Goal: Task Accomplishment & Management: Manage account settings

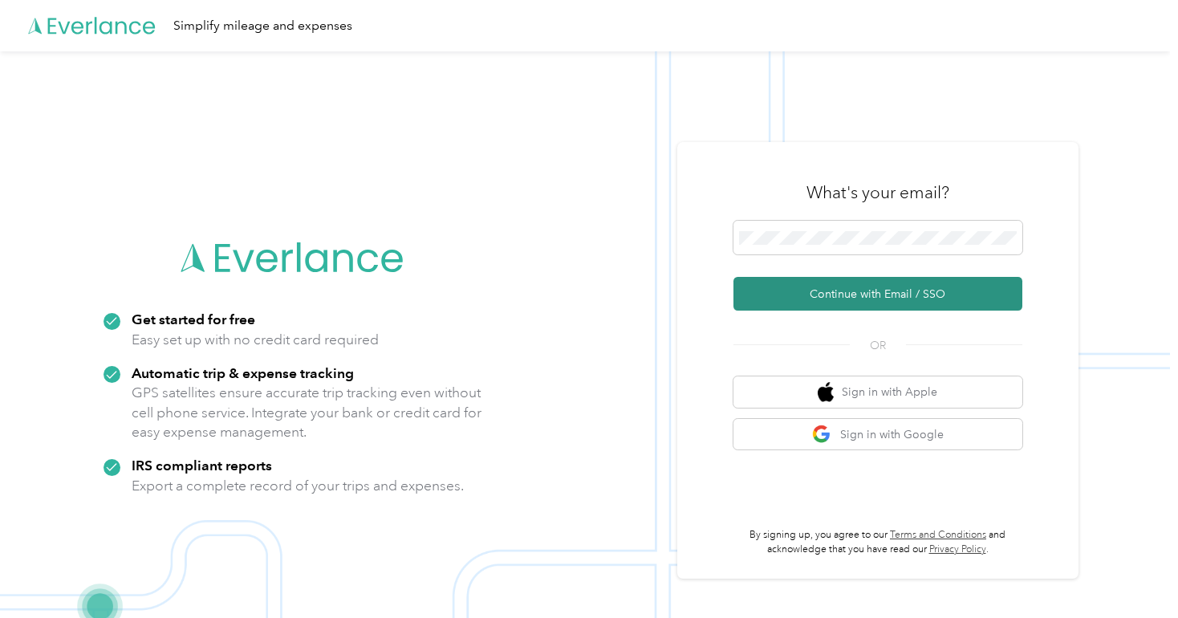
click at [865, 293] on button "Continue with Email / SSO" at bounding box center [877, 294] width 289 height 34
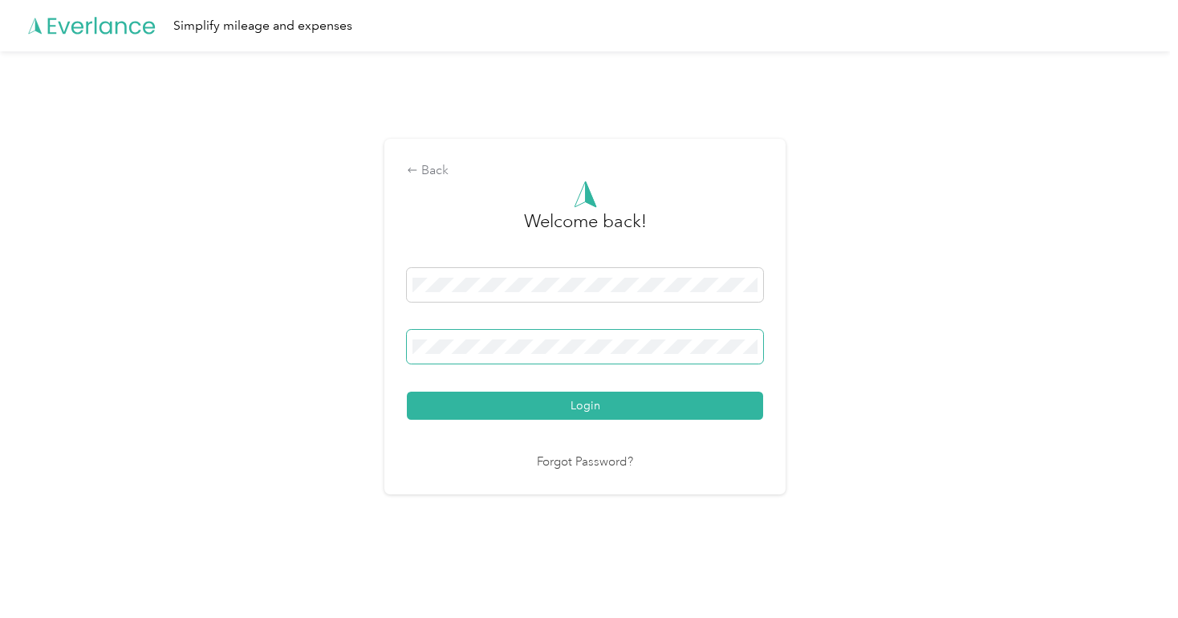
click at [407, 391] on button "Login" at bounding box center [585, 405] width 356 height 28
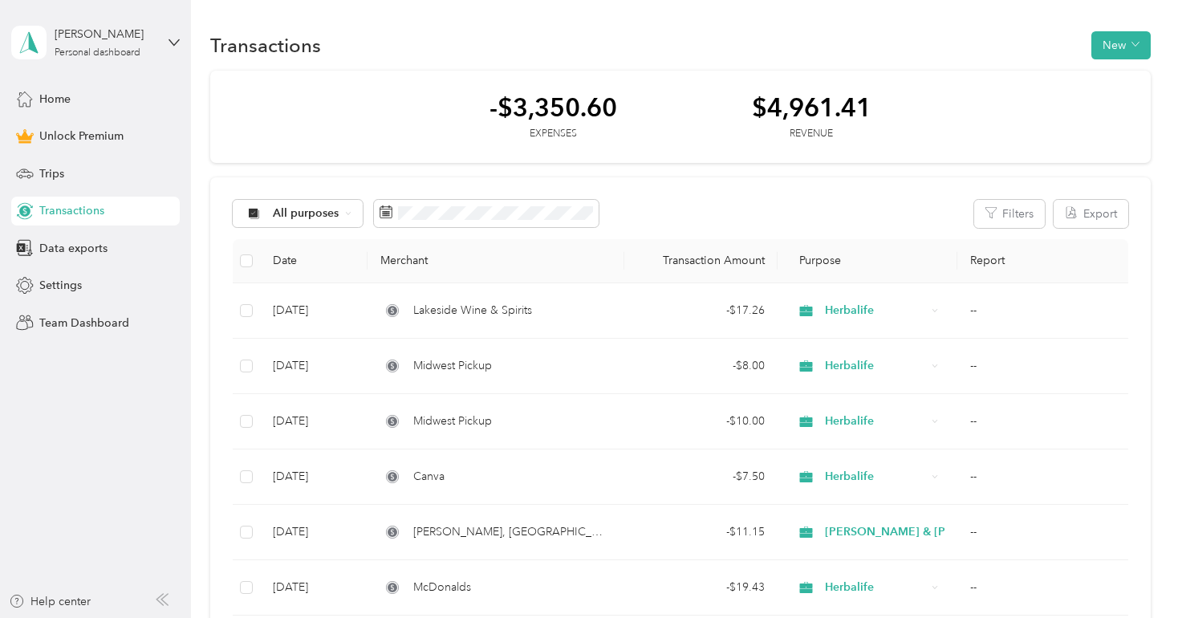
click at [1118, 43] on button "New" at bounding box center [1120, 45] width 59 height 28
click at [1108, 84] on li "Expense" at bounding box center [1103, 75] width 83 height 28
click at [1119, 79] on span "Expense" at bounding box center [1111, 75] width 43 height 17
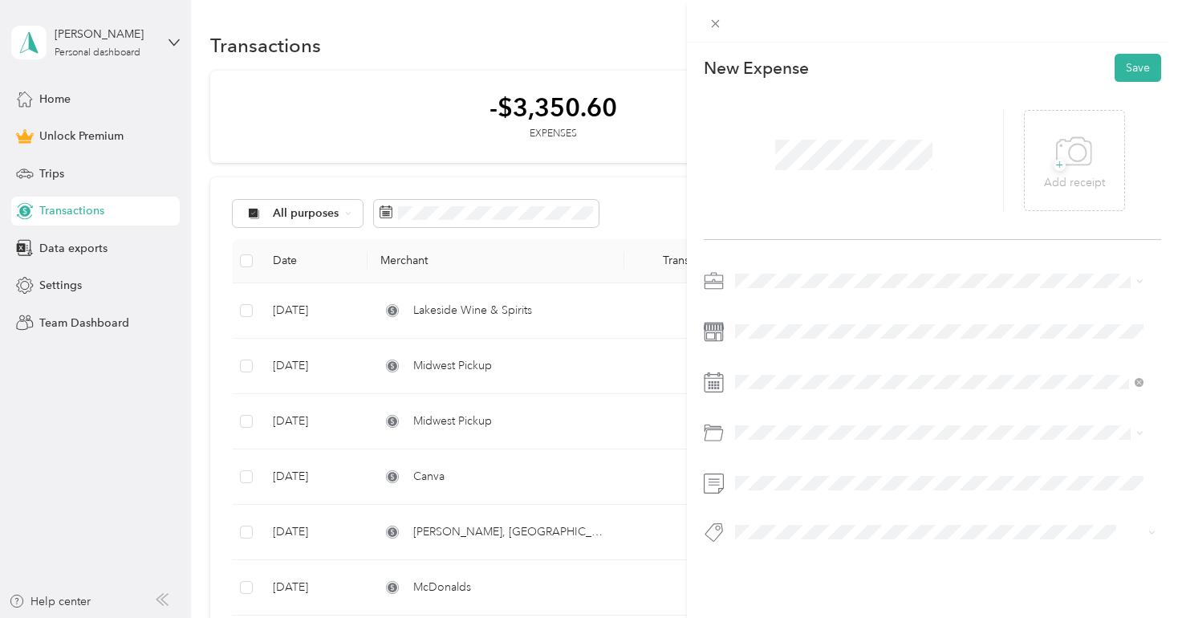
click at [767, 368] on li "Herbalife" at bounding box center [938, 356] width 419 height 28
click at [869, 261] on div "15" at bounding box center [872, 269] width 21 height 20
click at [771, 584] on div "New Expense Save + Add receipt" at bounding box center [932, 327] width 491 height 568
click at [1127, 72] on button "Save" at bounding box center [1137, 68] width 47 height 28
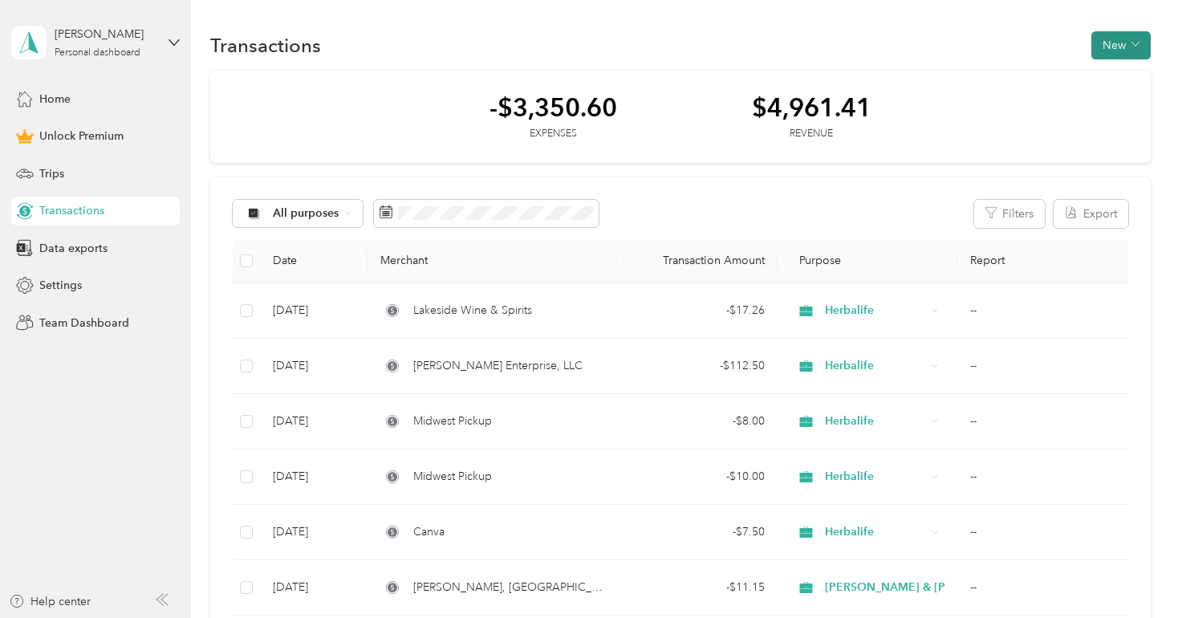
click at [1126, 51] on button "New" at bounding box center [1120, 45] width 59 height 28
click at [1114, 79] on span "Expense" at bounding box center [1111, 75] width 43 height 17
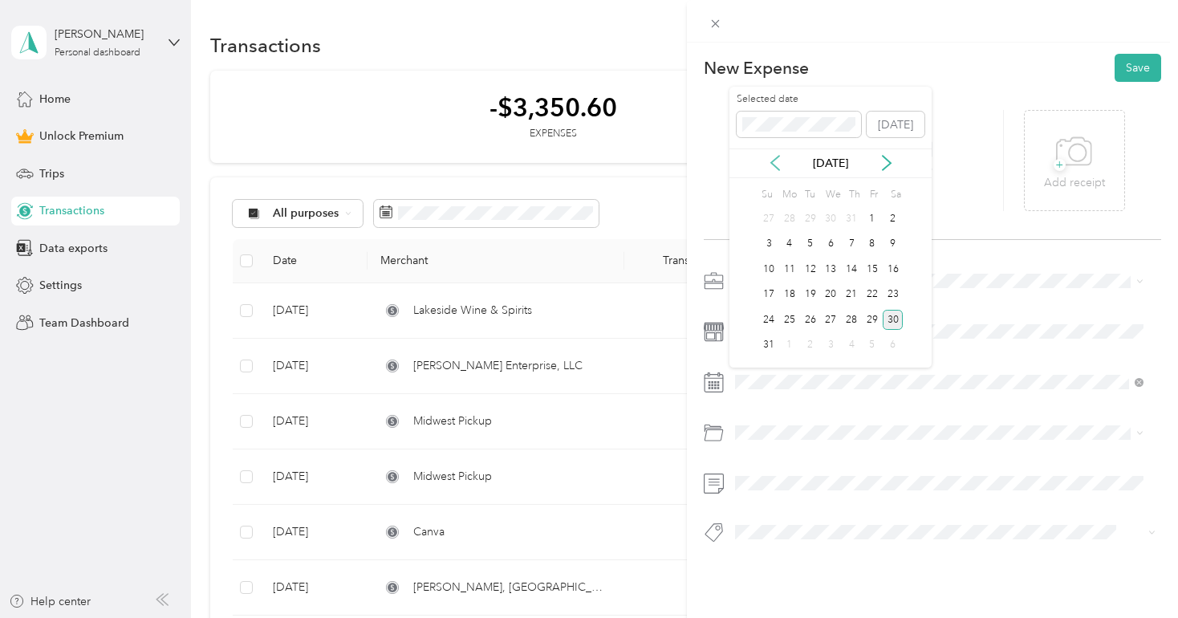
click at [777, 160] on icon at bounding box center [775, 163] width 16 height 16
click at [813, 269] on div "15" at bounding box center [810, 269] width 21 height 20
click at [769, 270] on span at bounding box center [945, 281] width 432 height 26
click at [770, 375] on ol "Work Personal Herbalife [PERSON_NAME] & [PERSON_NAME] Wedding Coordinator Other…" at bounding box center [938, 405] width 419 height 225
click at [1129, 71] on button "Save" at bounding box center [1137, 68] width 47 height 28
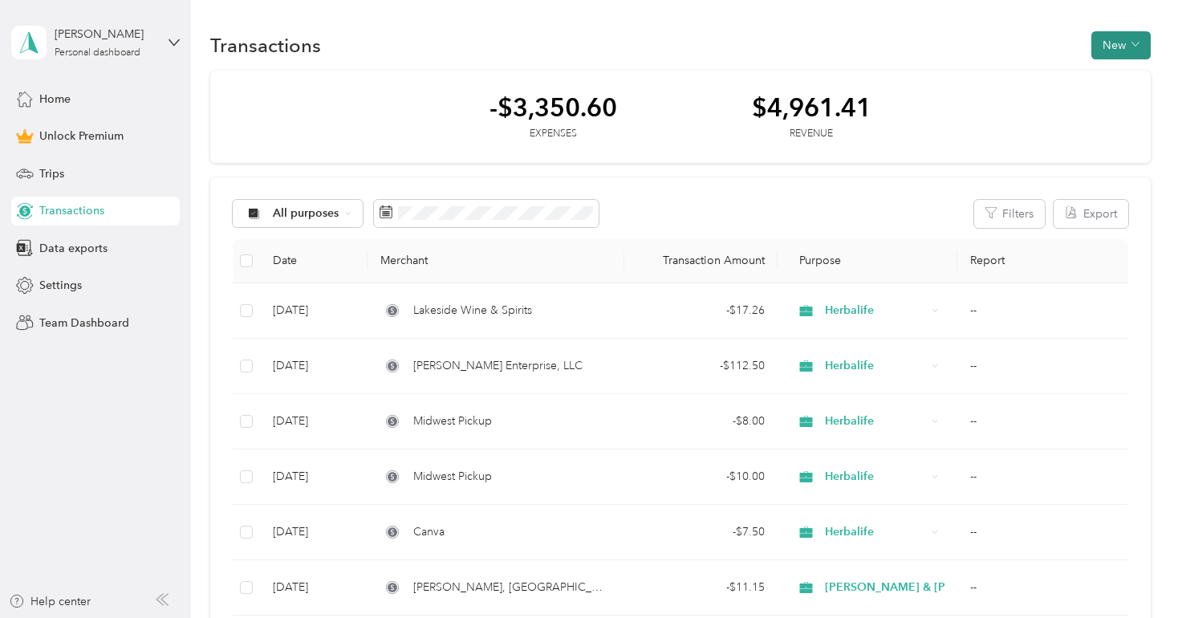
click at [1124, 46] on button "New" at bounding box center [1120, 45] width 59 height 28
click at [1119, 72] on span "Expense" at bounding box center [1111, 75] width 43 height 17
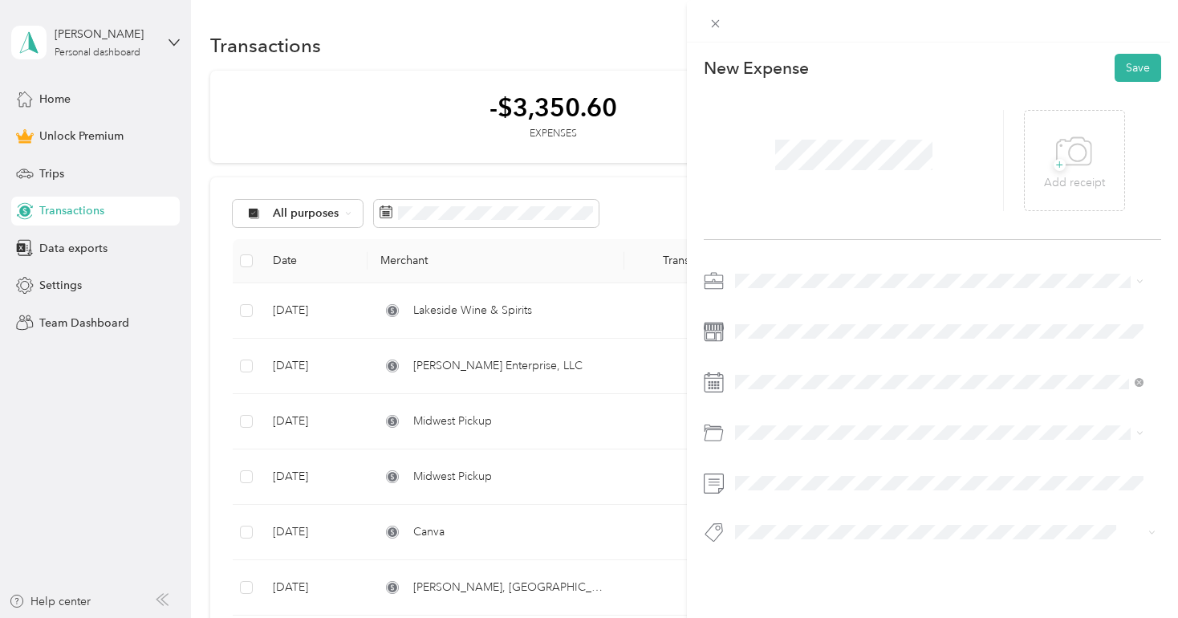
click at [784, 359] on span "Herbalife" at bounding box center [763, 361] width 46 height 14
click at [858, 318] on div "28" at bounding box center [851, 320] width 21 height 20
drag, startPoint x: 809, startPoint y: 363, endPoint x: 810, endPoint y: 287, distance: 76.2
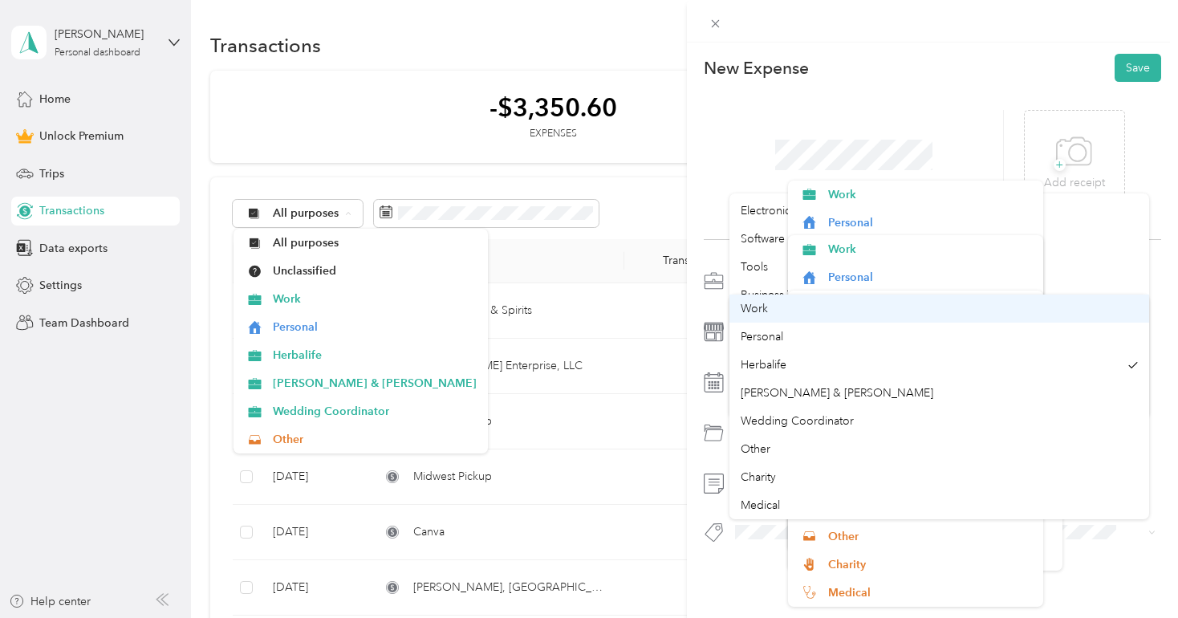
scroll to position [459, 0]
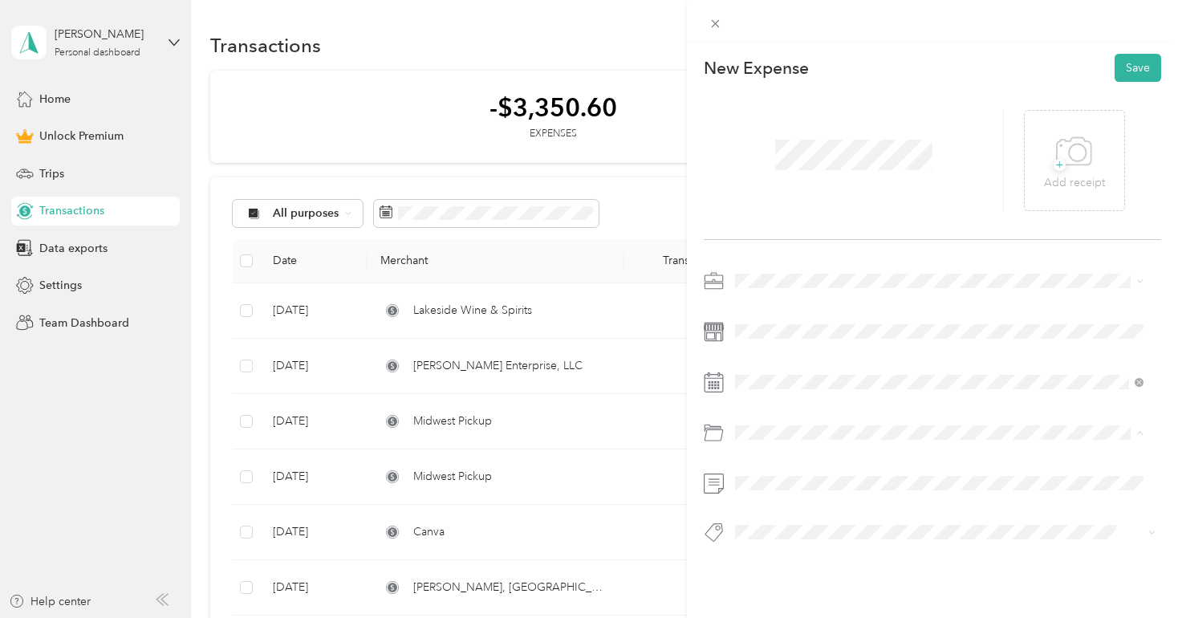
click at [757, 241] on div "Software" at bounding box center [938, 242] width 396 height 17
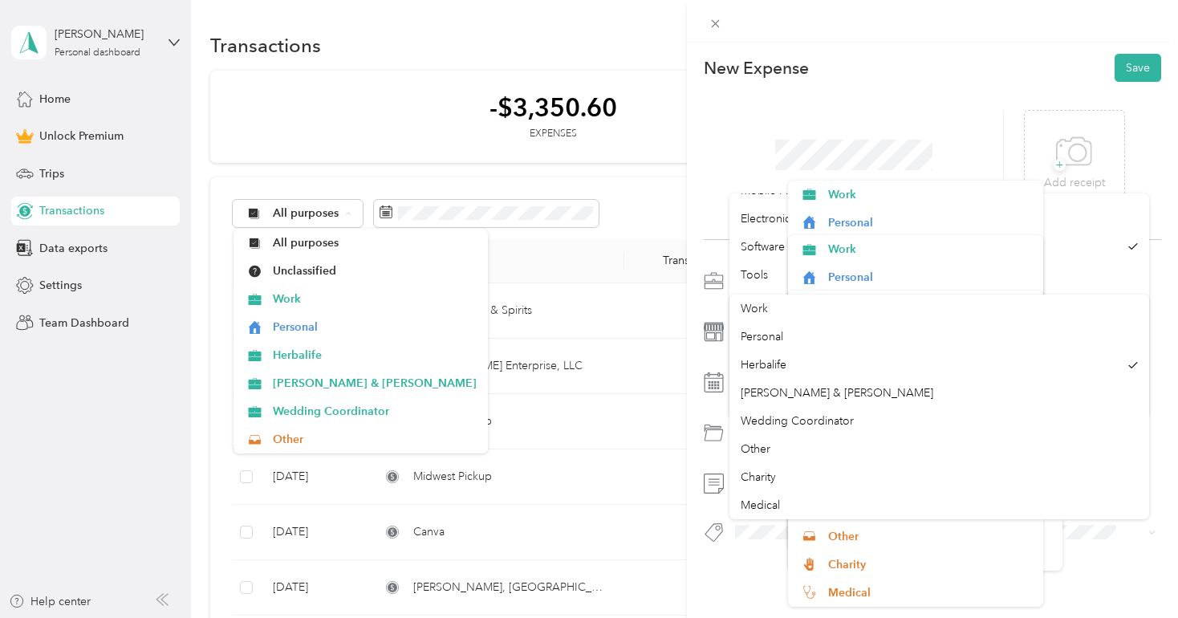
scroll to position [478, 0]
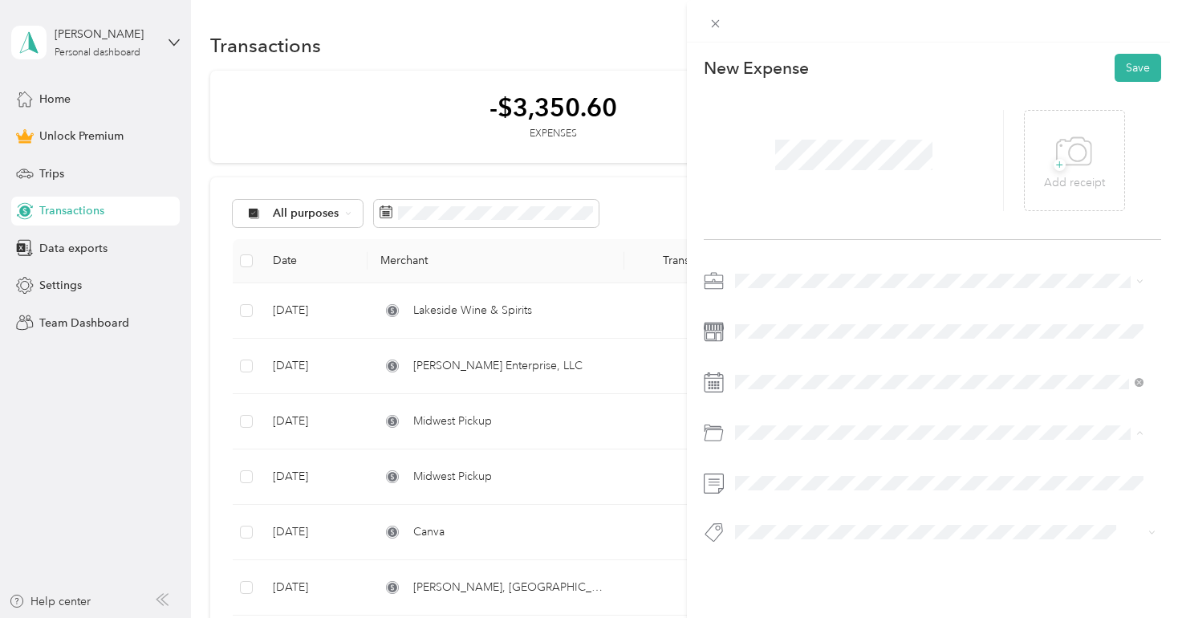
click at [746, 278] on span "Business Travel" at bounding box center [778, 280] width 76 height 14
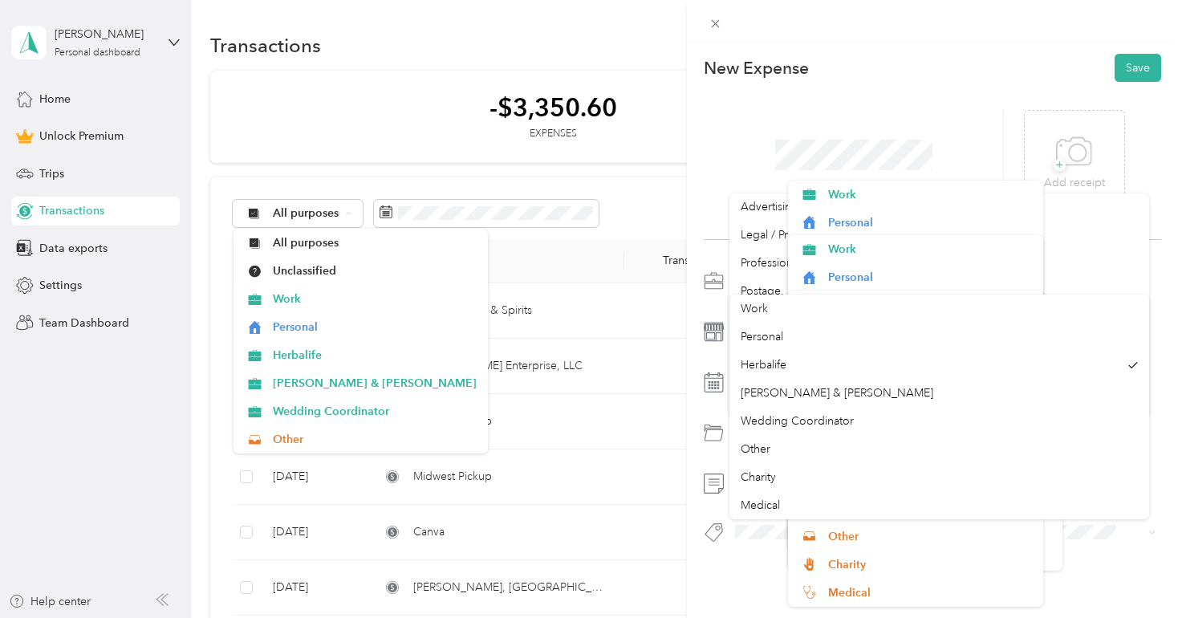
scroll to position [648, 0]
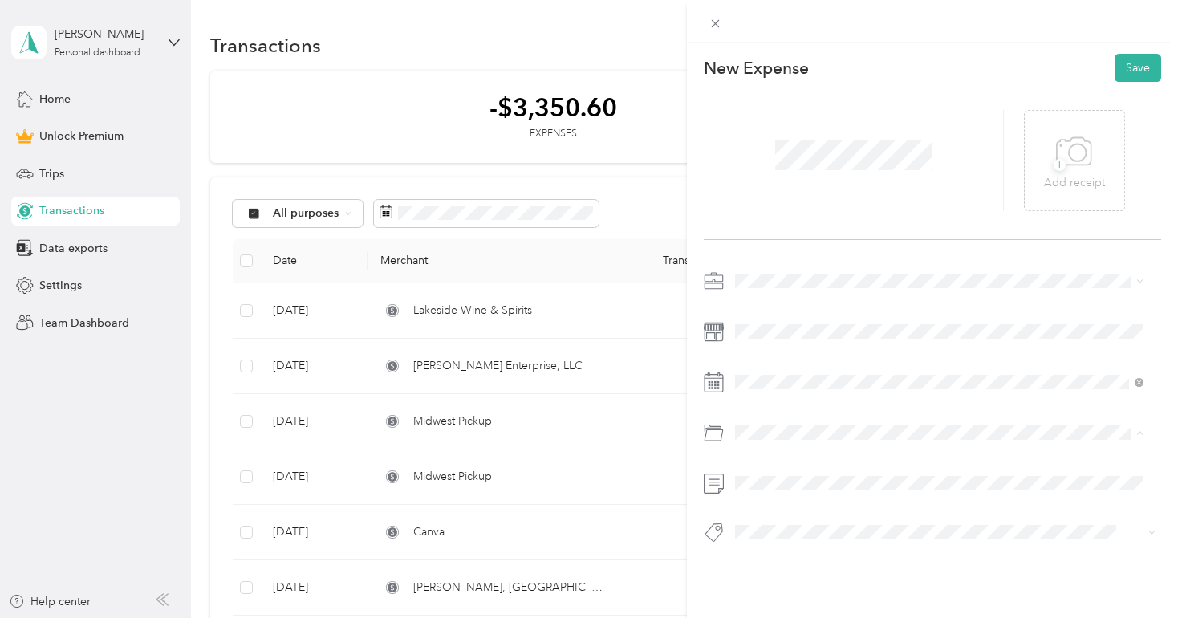
click at [751, 245] on span "Professional Dues and Fees" at bounding box center [809, 250] width 139 height 14
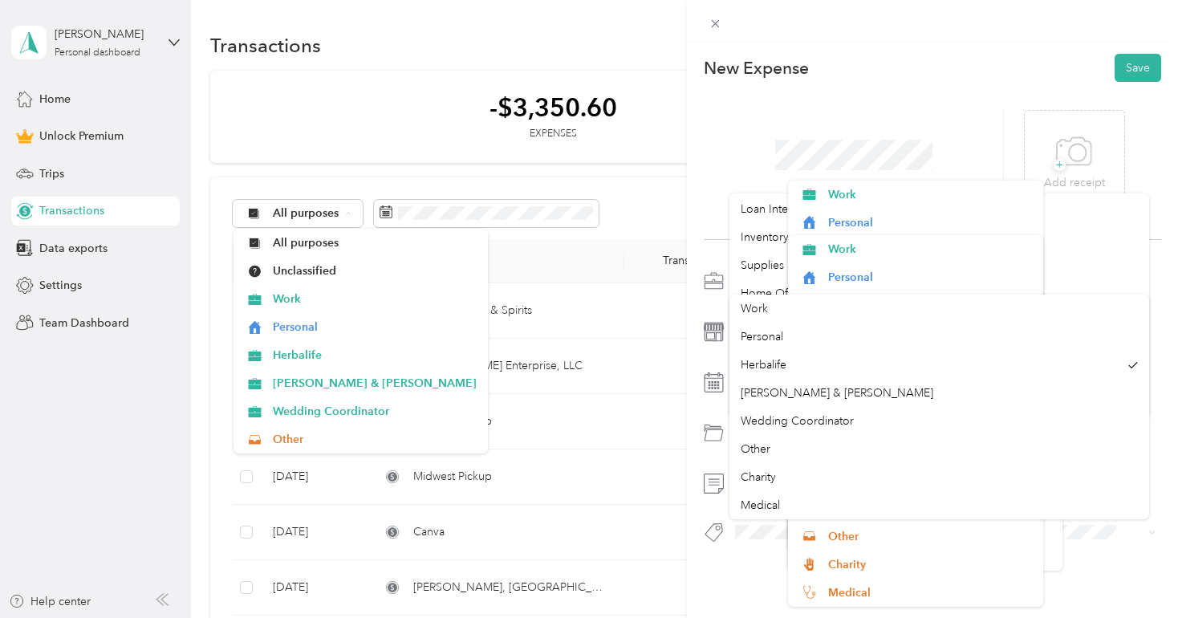
scroll to position [972, 0]
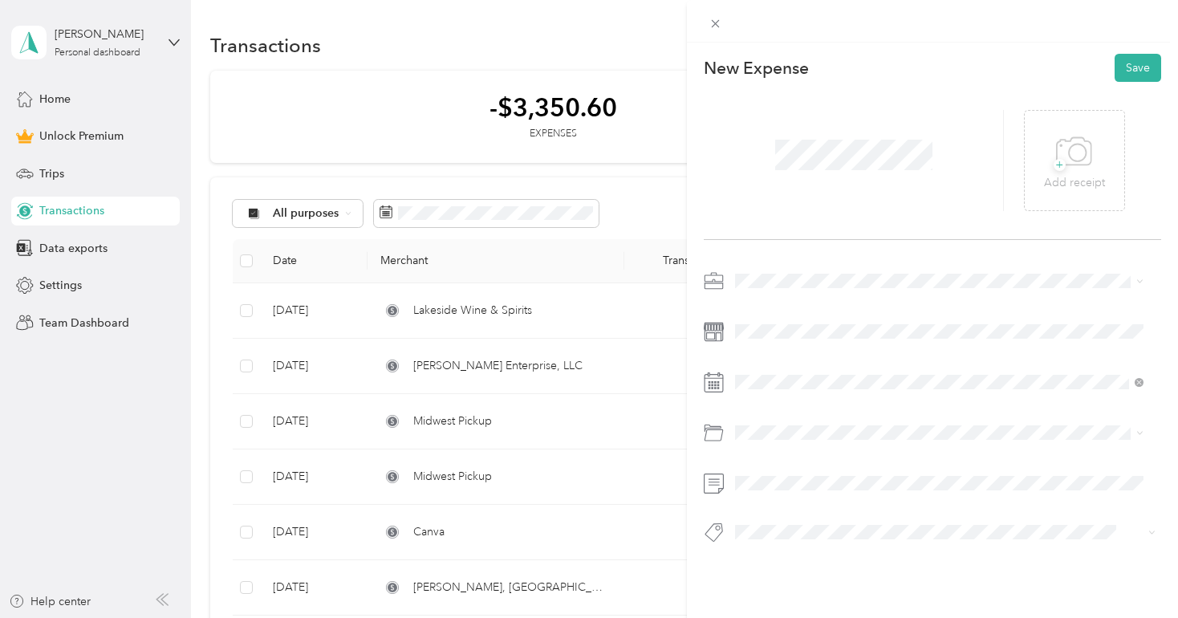
click at [658, 500] on div "This expense cannot be edited because it is either under review, approved, or p…" at bounding box center [589, 309] width 1178 height 618
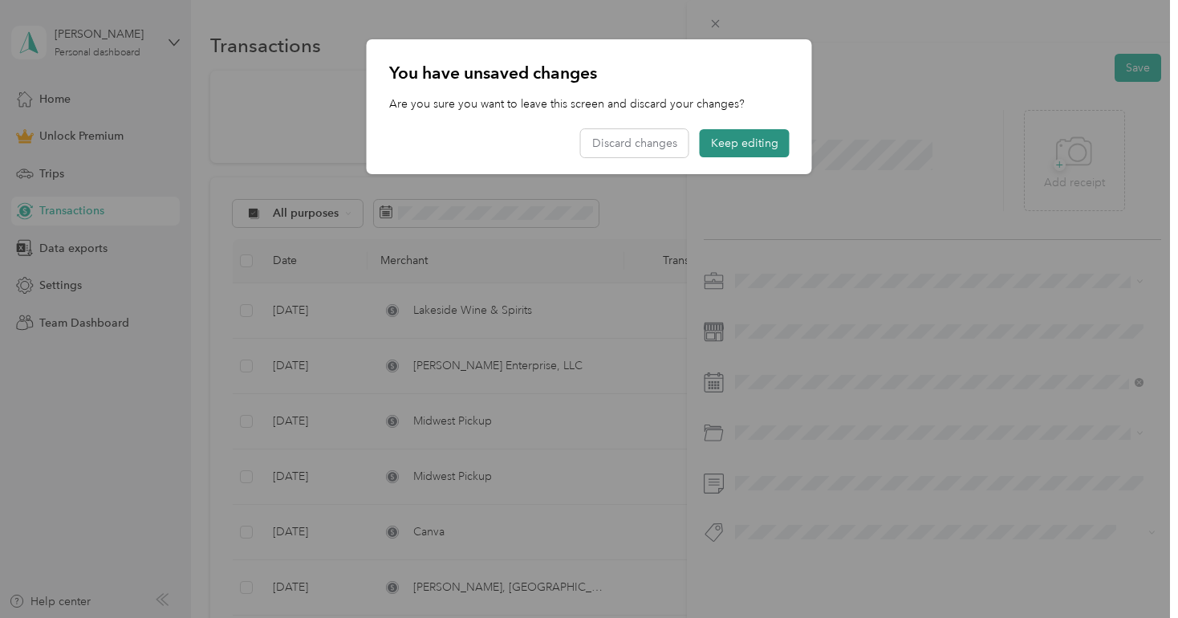
click at [727, 144] on button "Keep editing" at bounding box center [745, 143] width 90 height 28
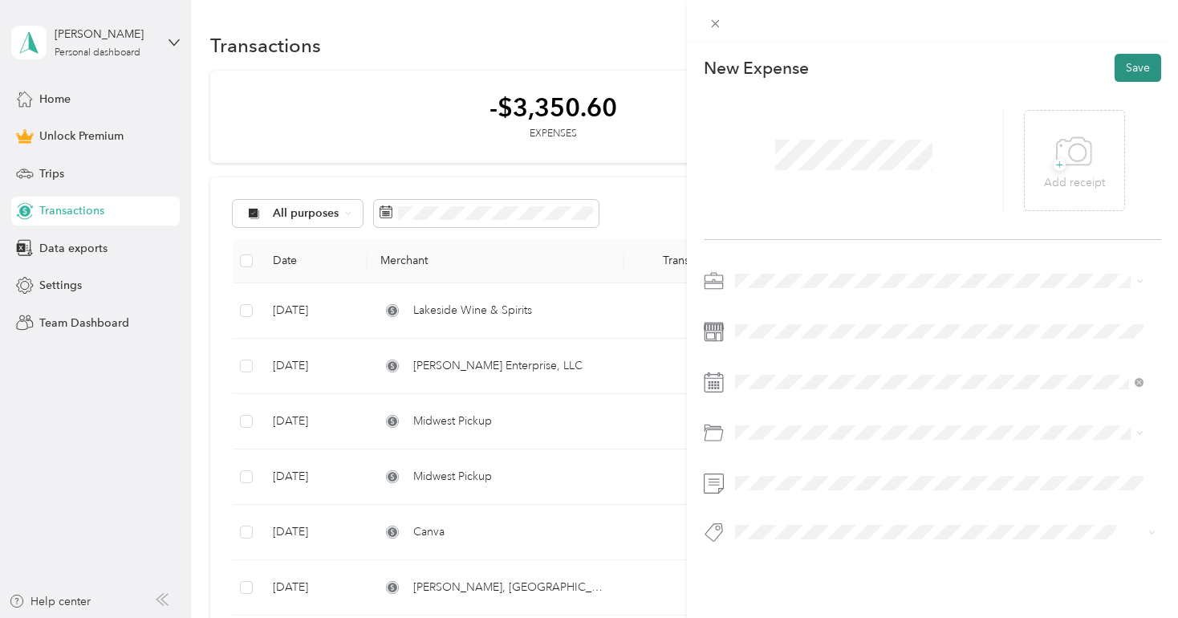
click at [1117, 65] on button "Save" at bounding box center [1137, 68] width 47 height 28
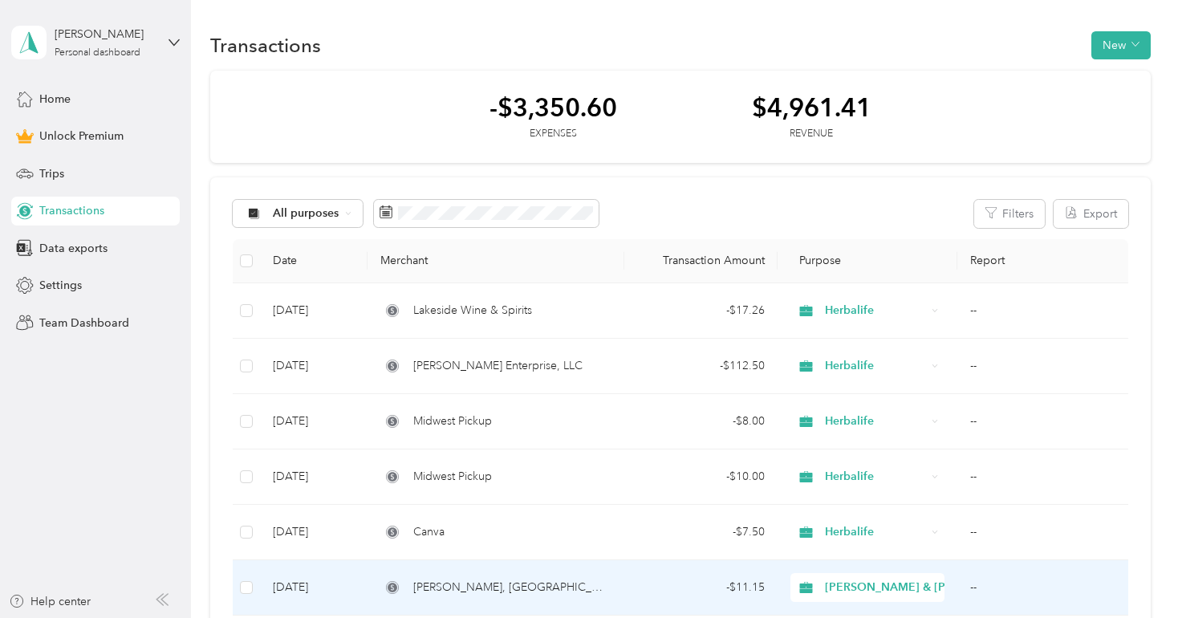
click at [862, 583] on span "[PERSON_NAME] & [PERSON_NAME]" at bounding box center [927, 587] width 204 height 18
click at [862, 421] on ol "Work Personal Herbalife [PERSON_NAME] & [PERSON_NAME] Wedding Coordinator Other…" at bounding box center [925, 453] width 274 height 225
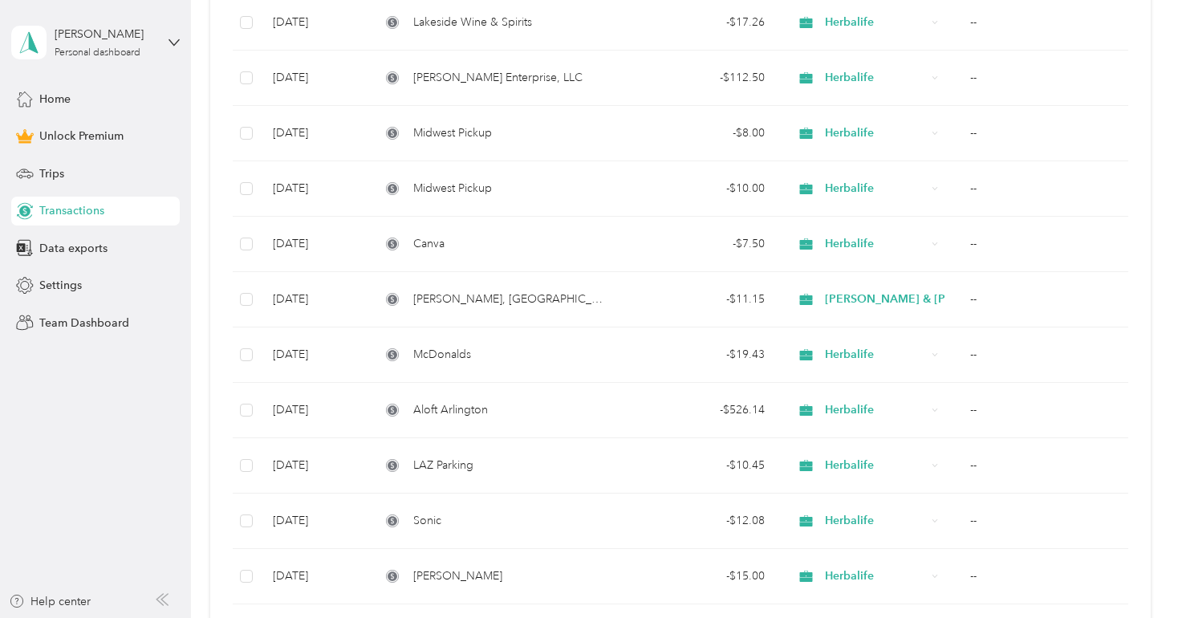
scroll to position [300, 0]
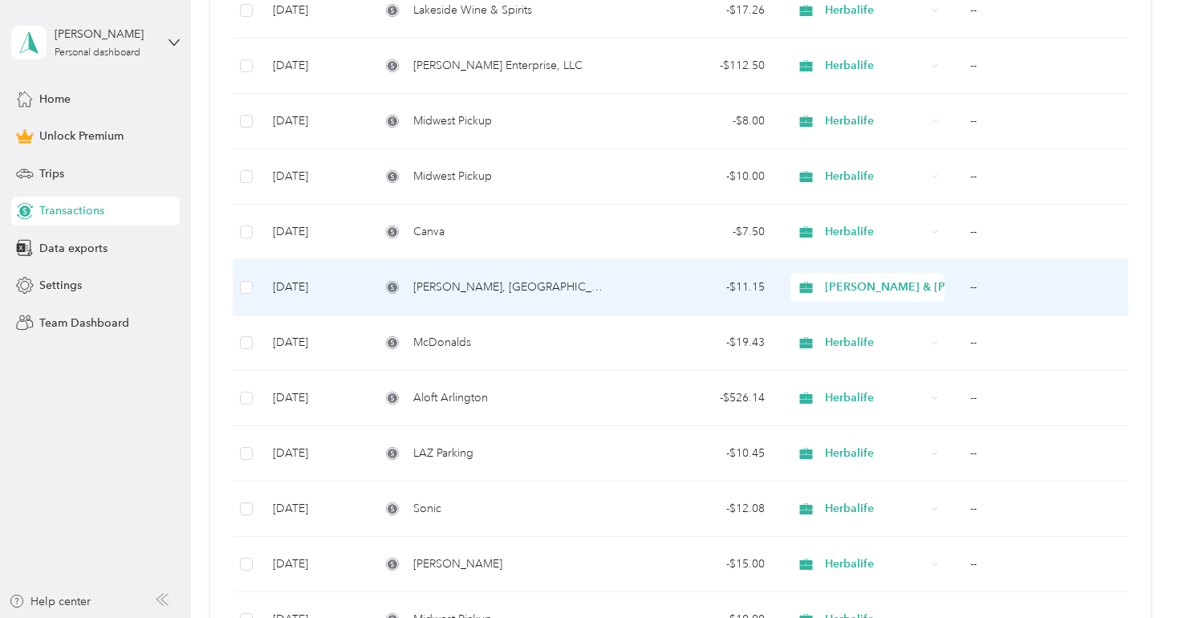
click at [843, 275] on div "[PERSON_NAME] & [PERSON_NAME]" at bounding box center [866, 287] width 153 height 29
click at [843, 368] on span "Herbalife" at bounding box center [940, 370] width 224 height 17
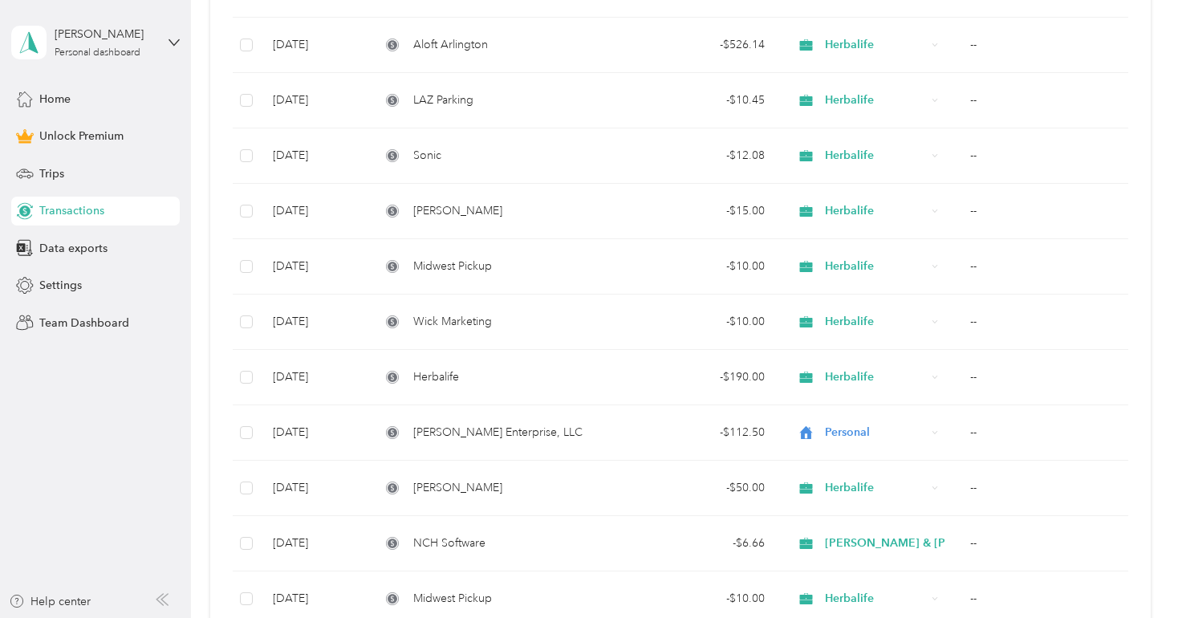
scroll to position [655, 0]
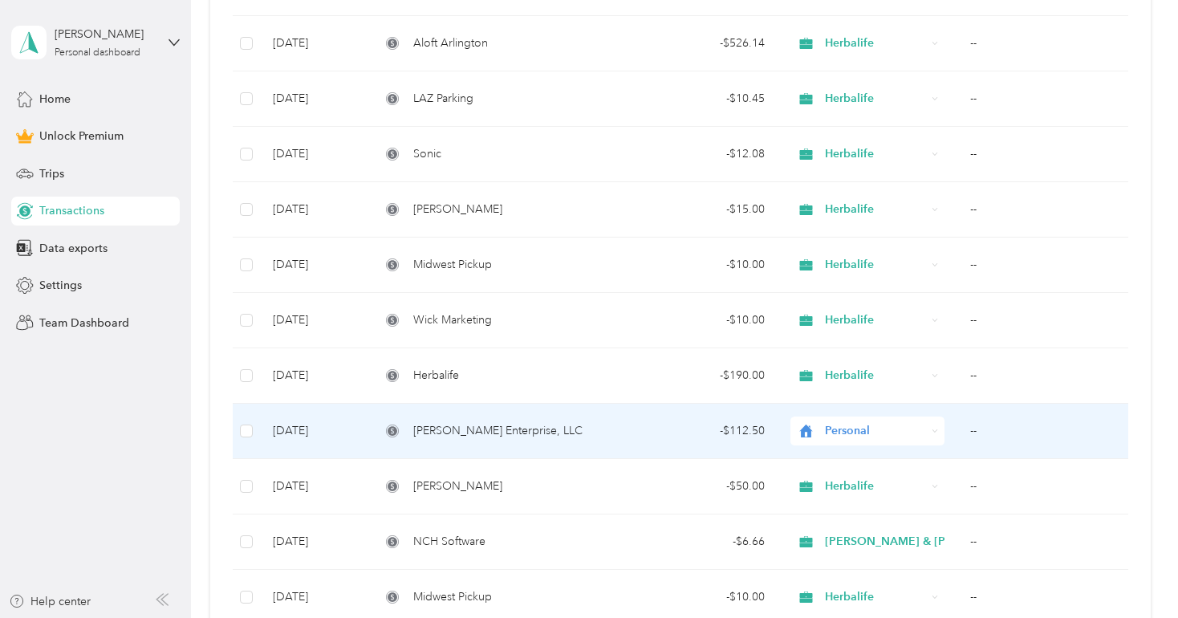
click at [848, 418] on div "Personal" at bounding box center [866, 430] width 153 height 29
click at [849, 264] on ol "Work Personal Herbalife [PERSON_NAME] & [PERSON_NAME] Wedding Coordinator Other…" at bounding box center [915, 299] width 255 height 225
click at [838, 431] on span "Personal" at bounding box center [876, 431] width 102 height 18
click at [846, 254] on span "Herbalife" at bounding box center [930, 254] width 204 height 17
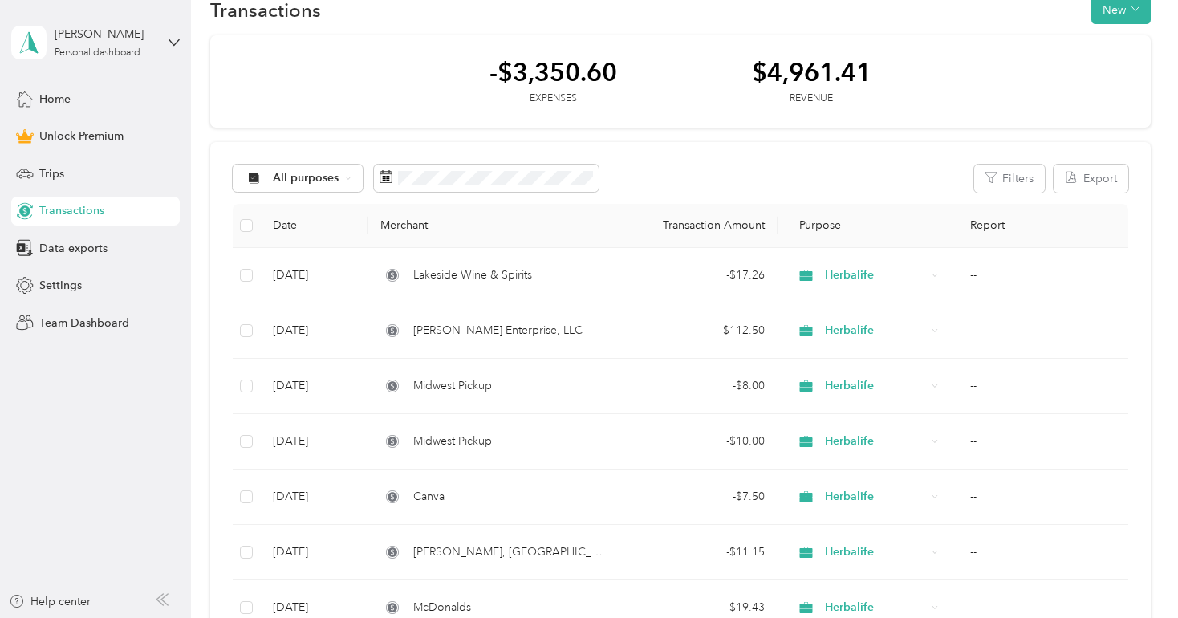
scroll to position [27, 0]
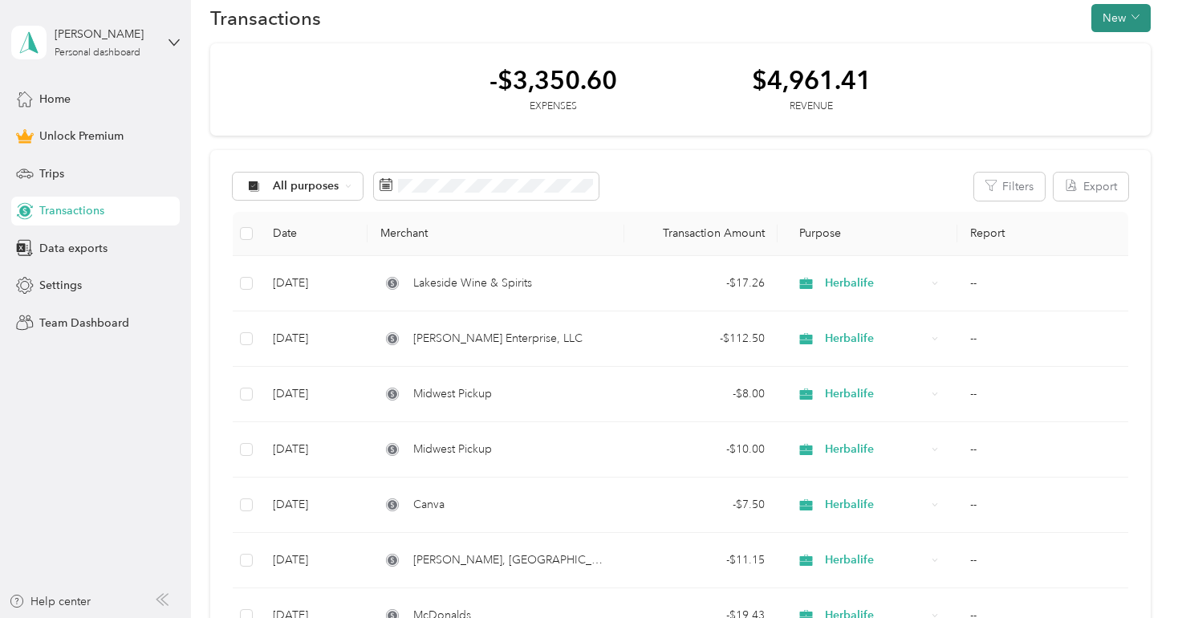
click at [1123, 18] on button "New" at bounding box center [1120, 18] width 59 height 28
click at [1110, 50] on span "Expense" at bounding box center [1111, 47] width 43 height 17
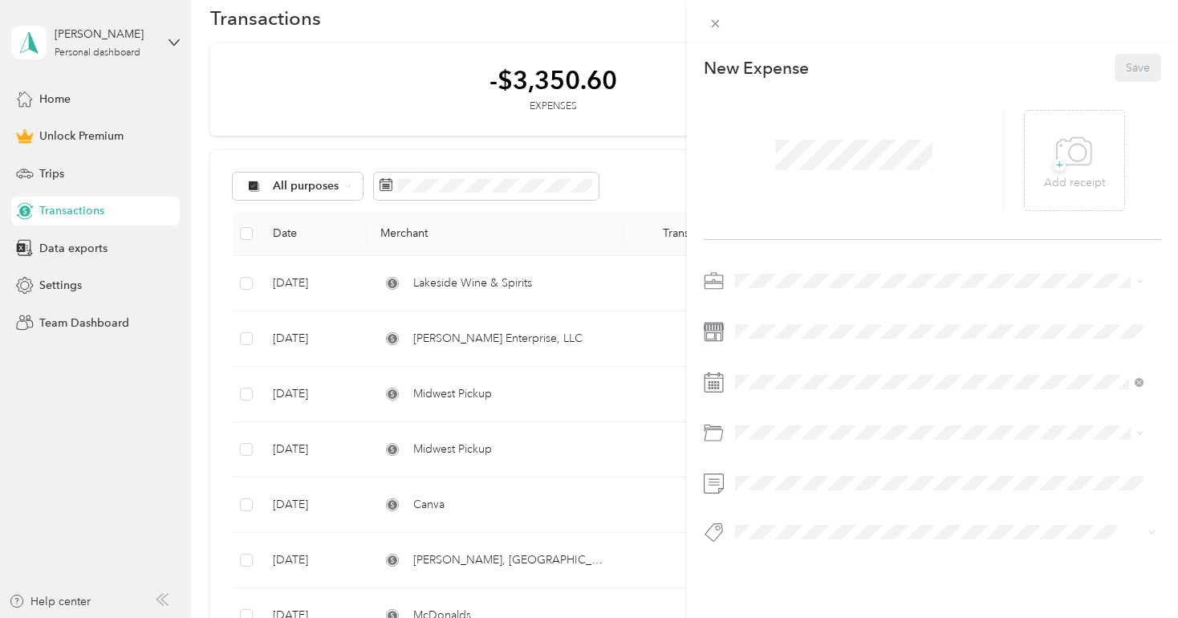
click at [868, 171] on span at bounding box center [853, 155] width 168 height 42
click at [773, 162] on icon at bounding box center [775, 163] width 16 height 16
click at [778, 161] on icon at bounding box center [775, 163] width 16 height 16
click at [768, 267] on div "15" at bounding box center [768, 269] width 21 height 20
click at [767, 358] on span "Herbalife" at bounding box center [763, 362] width 46 height 14
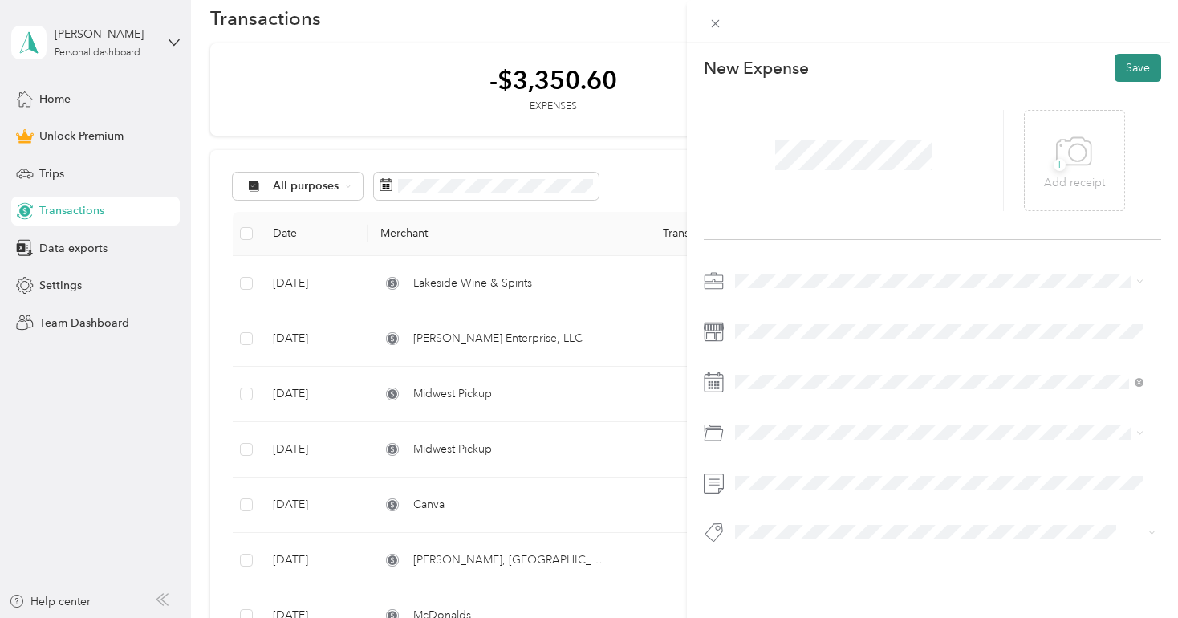
click at [1133, 67] on button "Save" at bounding box center [1137, 68] width 47 height 28
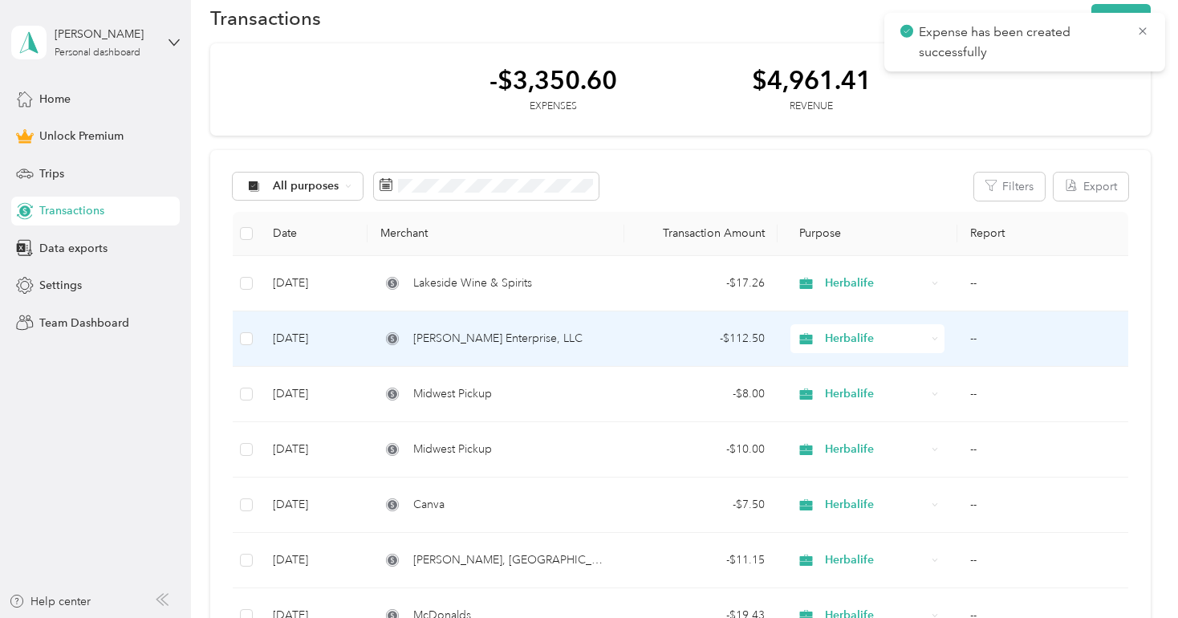
click at [546, 336] on div "[PERSON_NAME] Enterprise, LLC" at bounding box center [495, 339] width 230 height 18
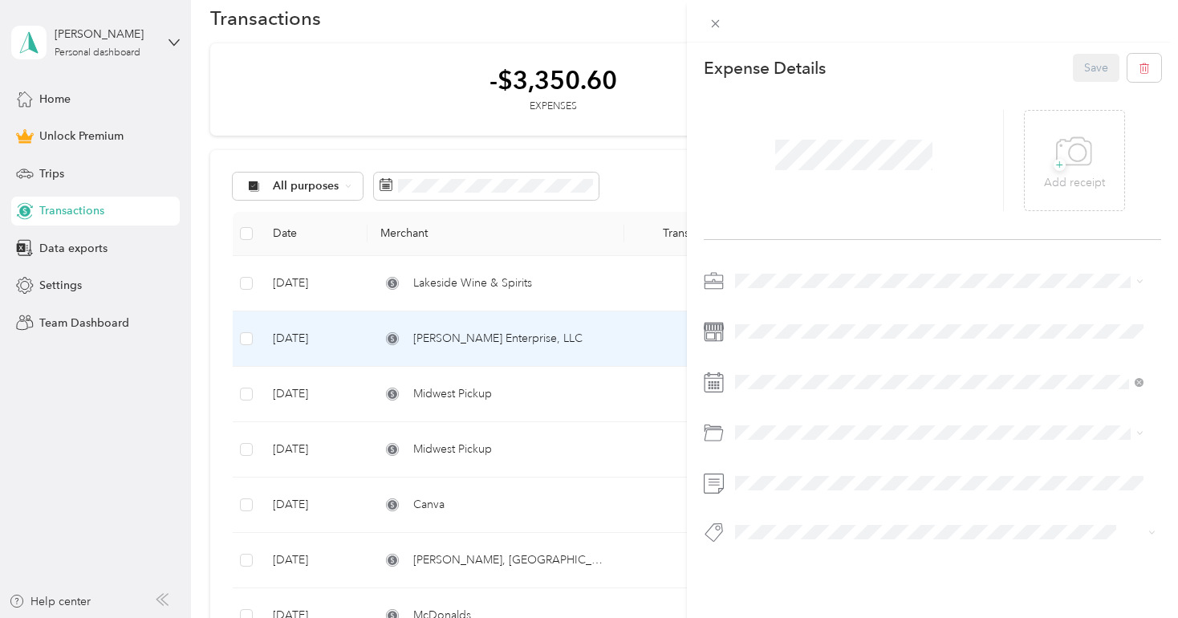
click at [674, 477] on div "This expense cannot be edited because it is either under review, approved, or p…" at bounding box center [589, 309] width 1178 height 618
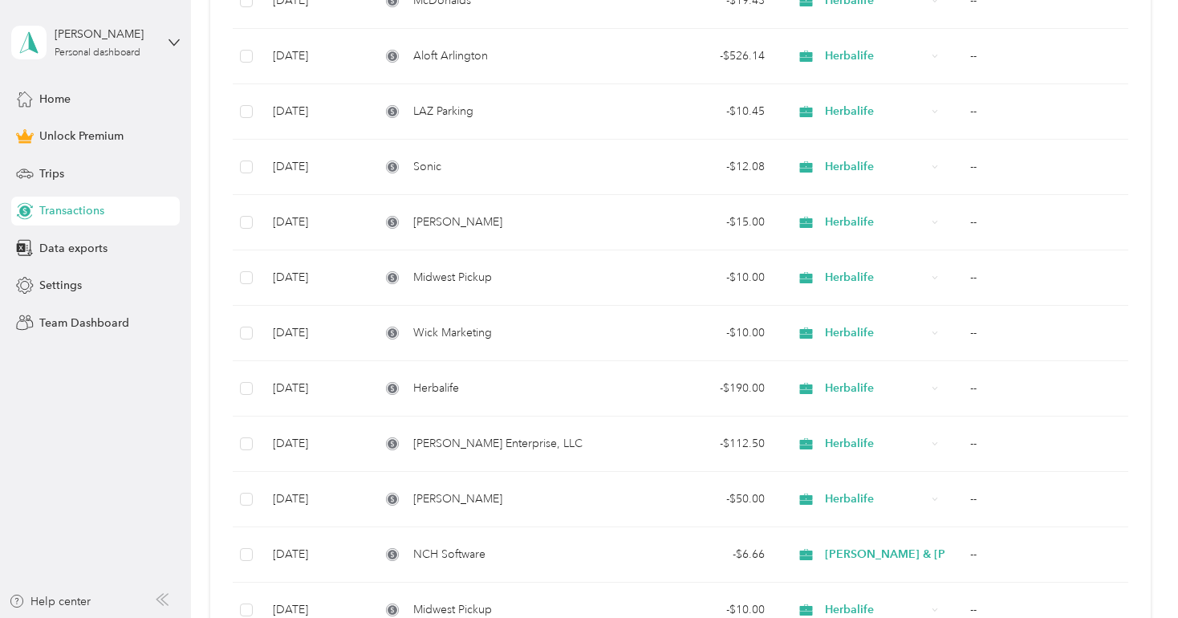
scroll to position [643, 0]
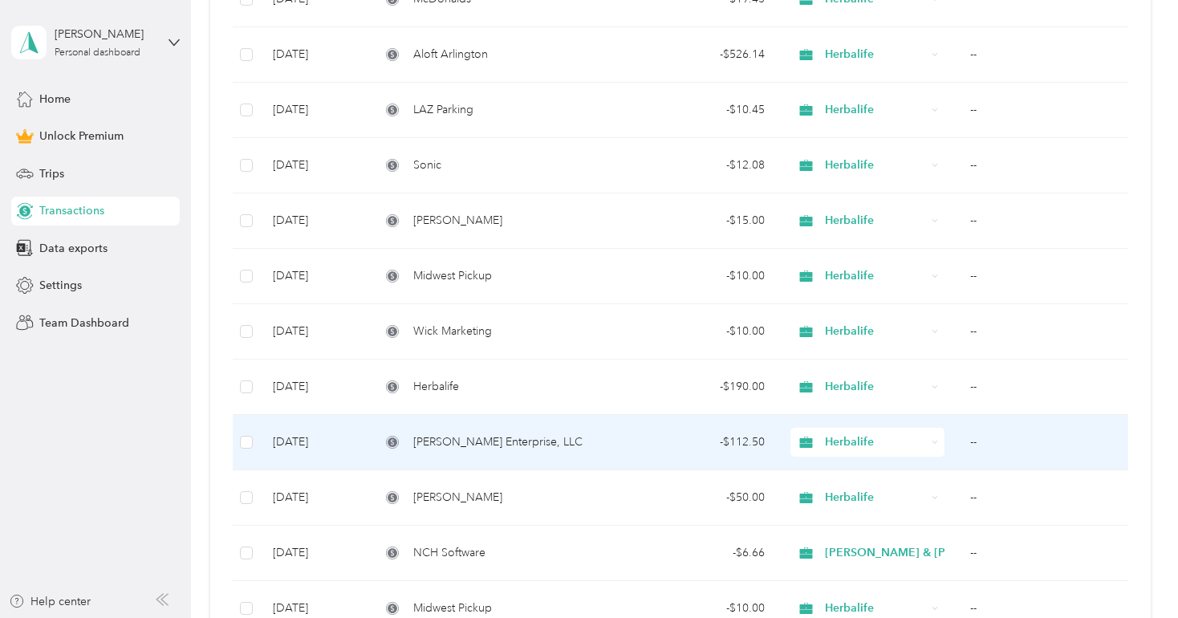
click at [558, 447] on div "[PERSON_NAME] Enterprise, LLC" at bounding box center [495, 442] width 230 height 18
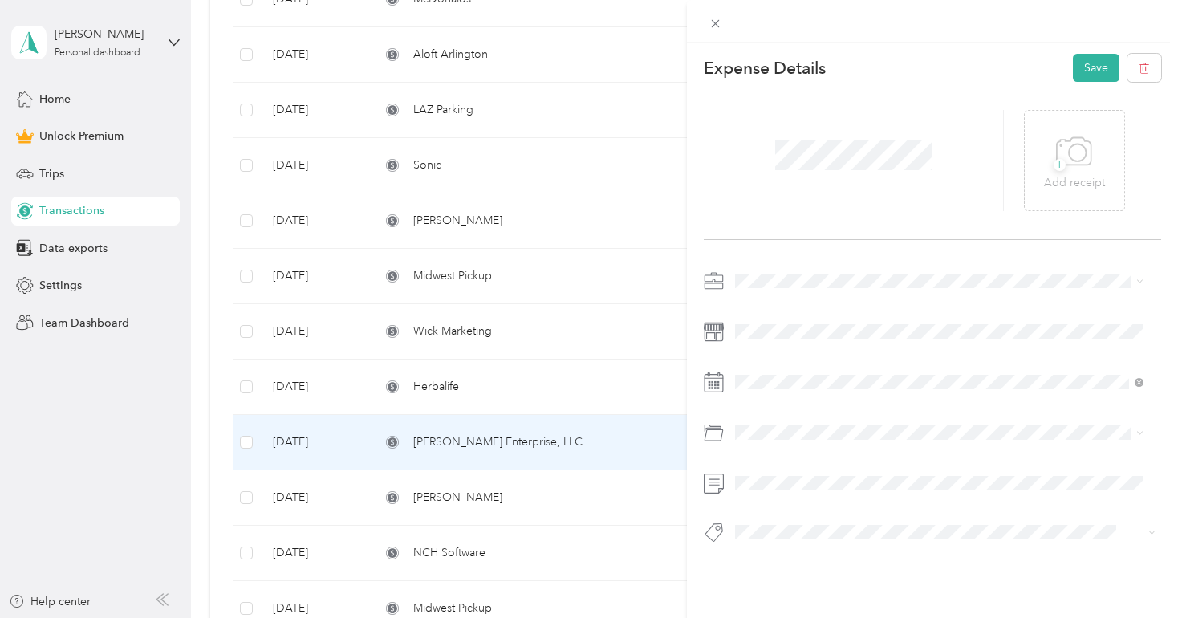
click at [617, 503] on div "This expense cannot be edited because it is either under review, approved, or p…" at bounding box center [589, 309] width 1178 height 618
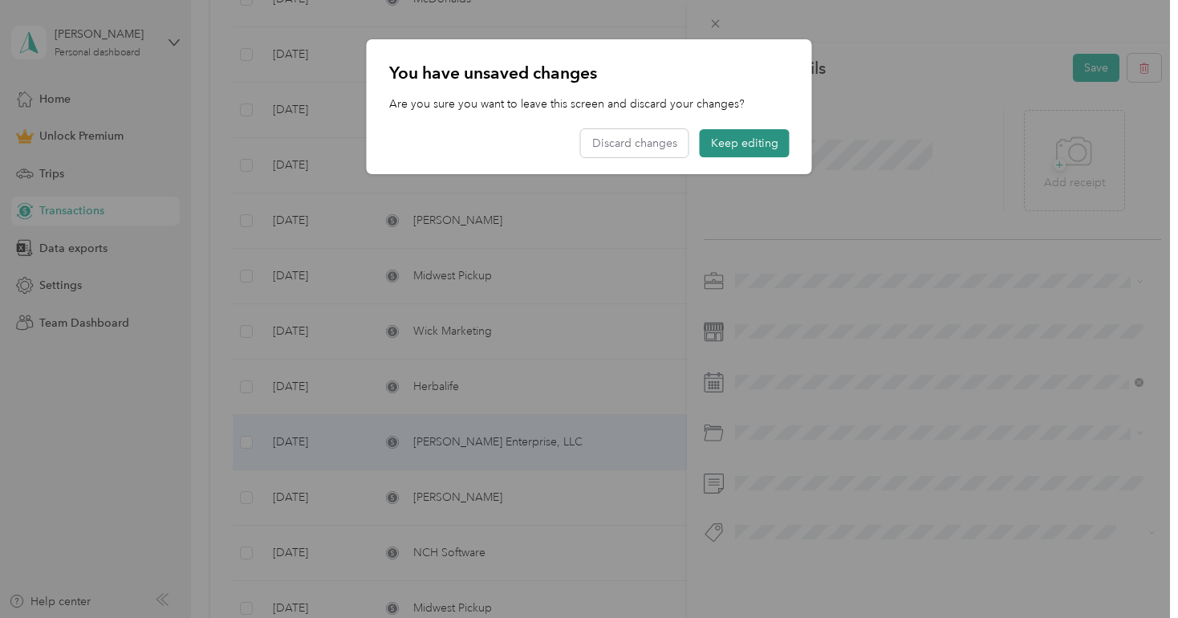
click at [720, 144] on button "Keep editing" at bounding box center [745, 143] width 90 height 28
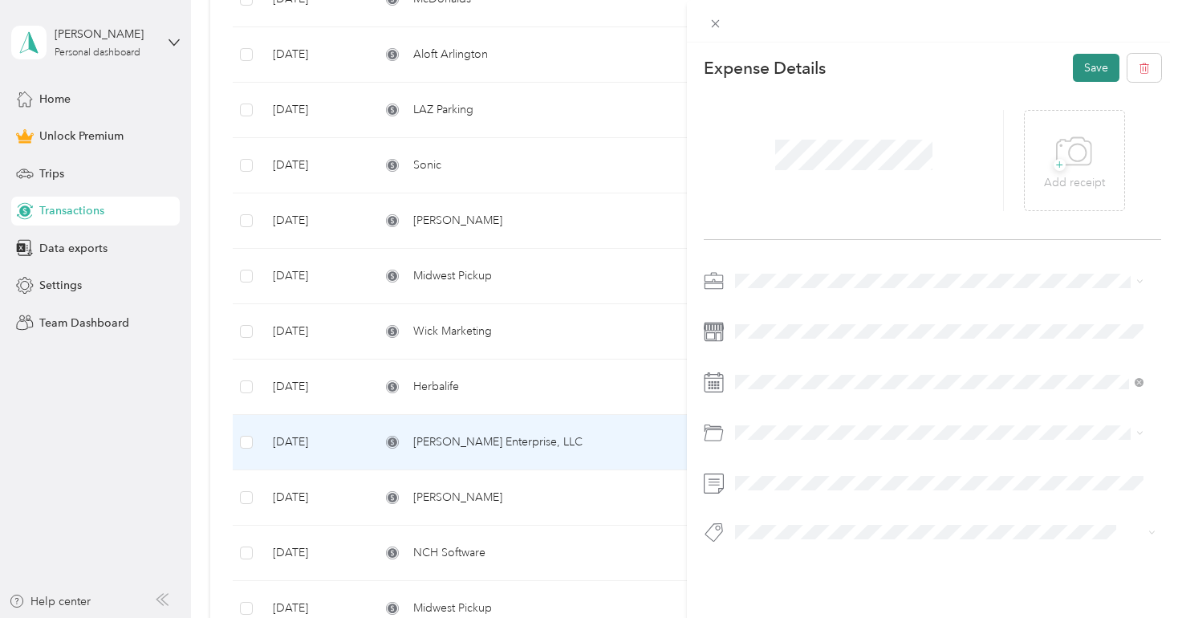
click at [1083, 64] on button "Save" at bounding box center [1096, 68] width 47 height 28
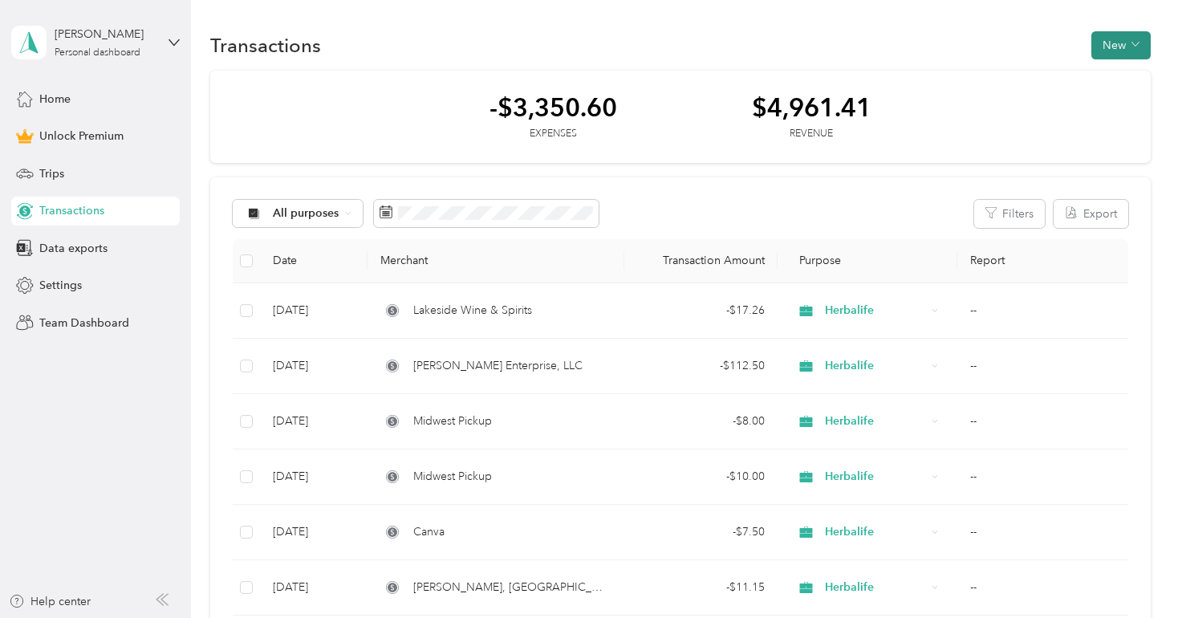
drag, startPoint x: 1104, startPoint y: 47, endPoint x: 1113, endPoint y: 39, distance: 12.5
click at [1113, 39] on button "New" at bounding box center [1120, 45] width 59 height 28
click at [1113, 71] on span "Expense" at bounding box center [1111, 75] width 43 height 17
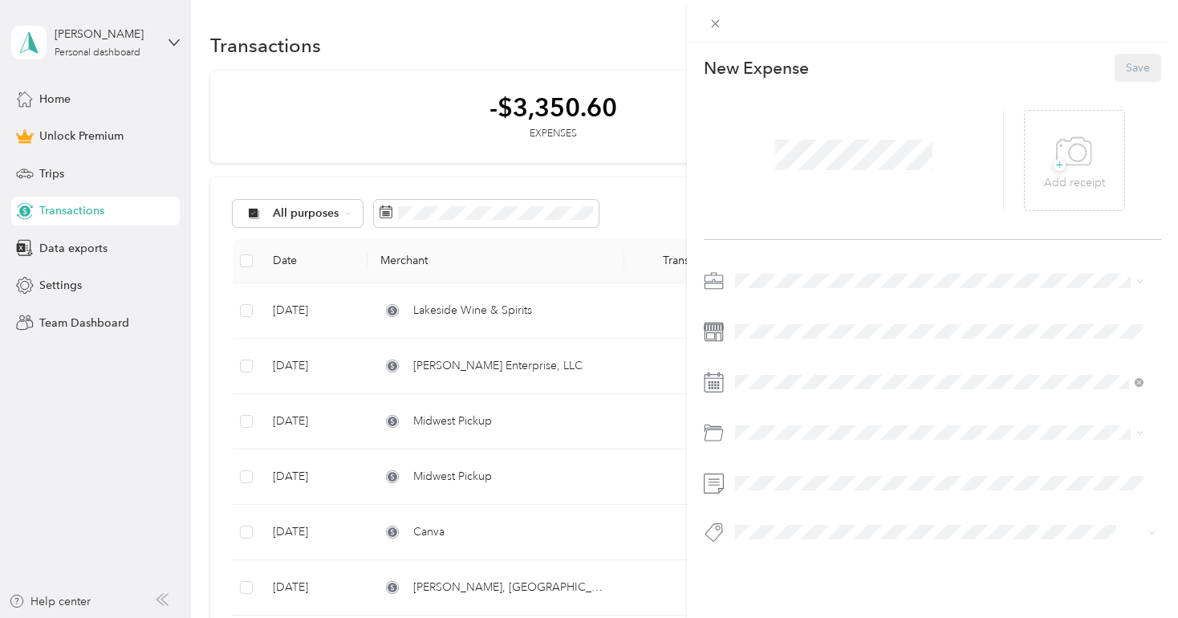
click at [943, 152] on div at bounding box center [854, 160] width 300 height 101
click at [782, 369] on li "Herbalife" at bounding box center [938, 364] width 419 height 28
click at [776, 156] on icon at bounding box center [775, 163] width 16 height 16
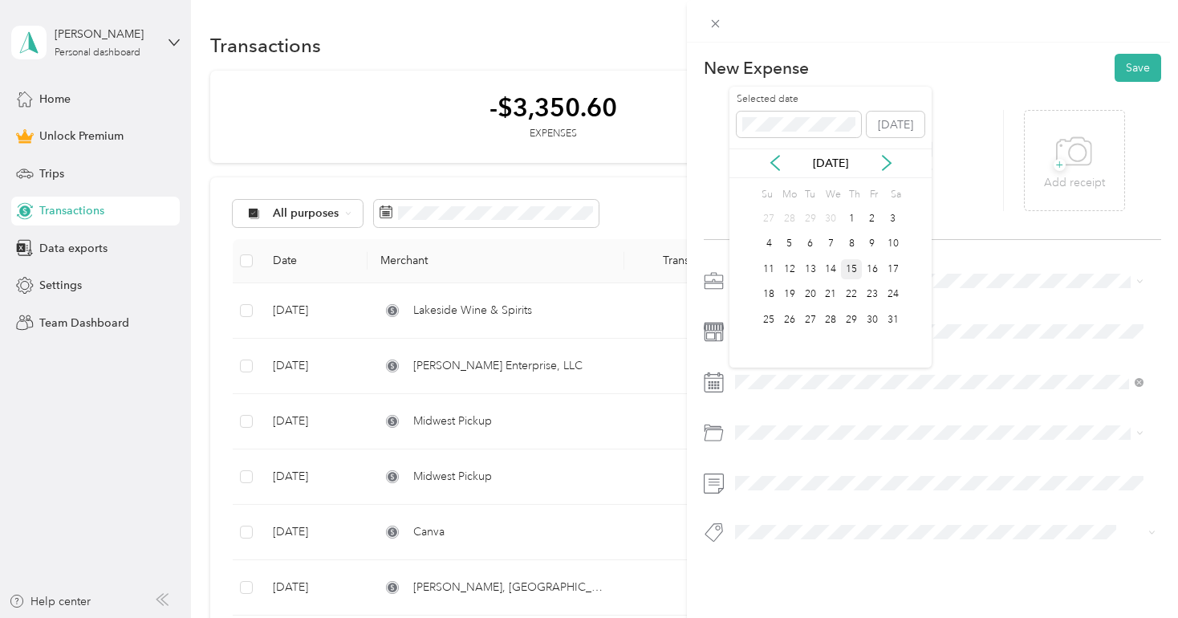
click at [858, 268] on div "15" at bounding box center [851, 269] width 21 height 20
click at [819, 560] on div "New Expense Save + Add receipt" at bounding box center [932, 327] width 491 height 568
click at [893, 238] on div "+ Add receipt" at bounding box center [932, 161] width 457 height 158
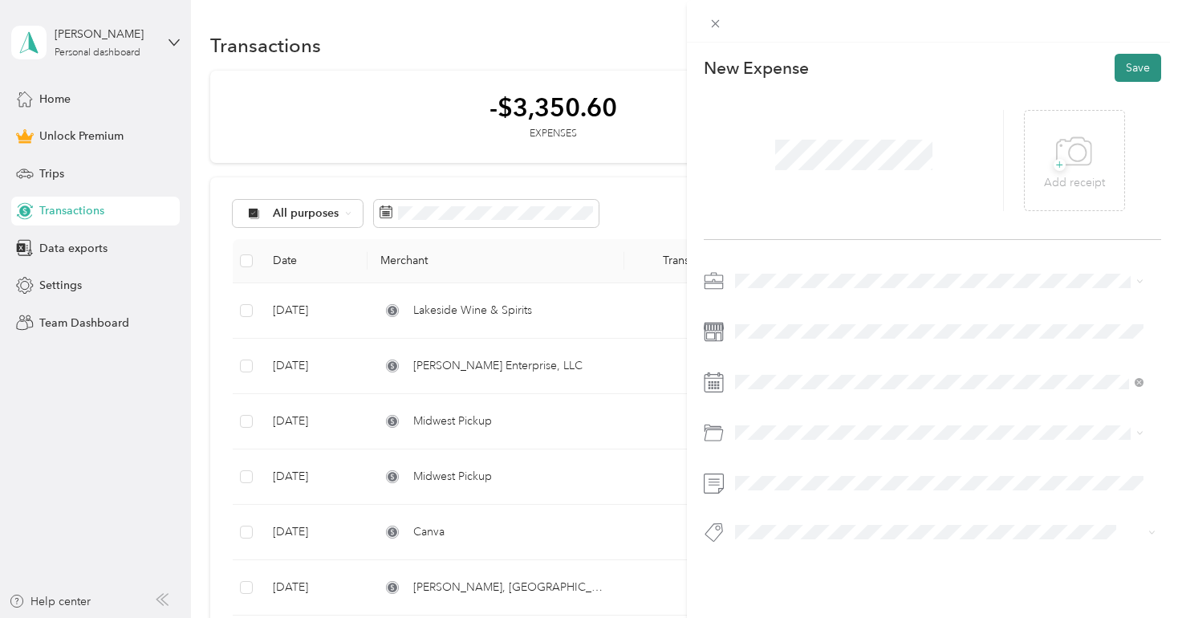
click at [1114, 71] on button "Save" at bounding box center [1137, 68] width 47 height 28
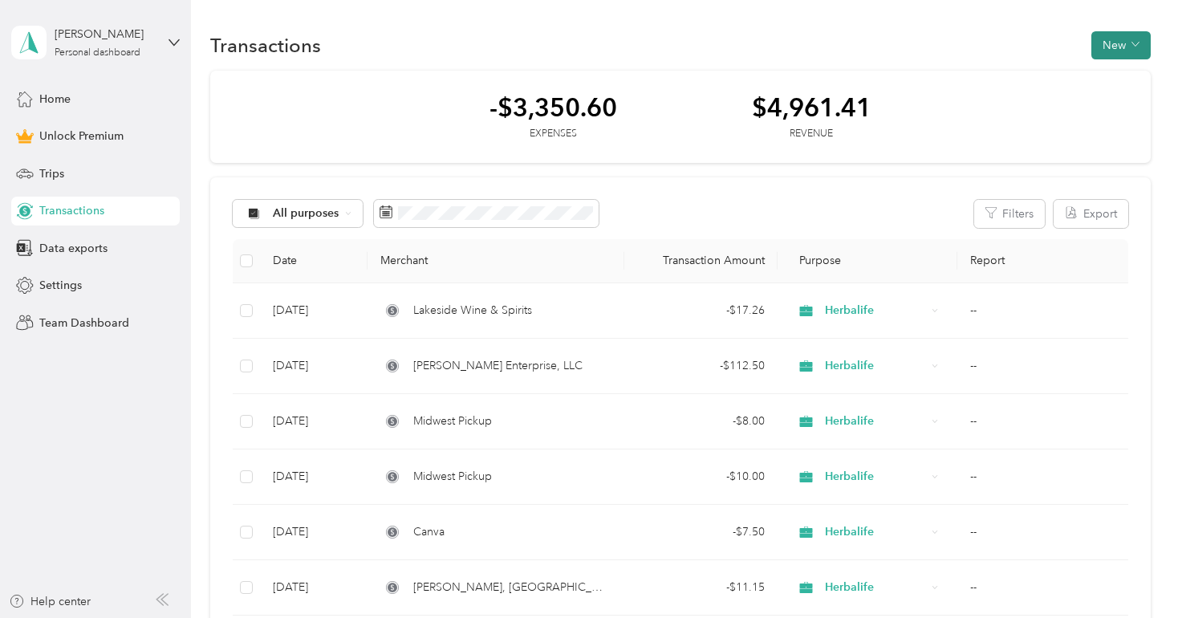
click at [1106, 46] on button "New" at bounding box center [1120, 45] width 59 height 28
click at [1107, 75] on span "Expense" at bounding box center [1111, 75] width 43 height 17
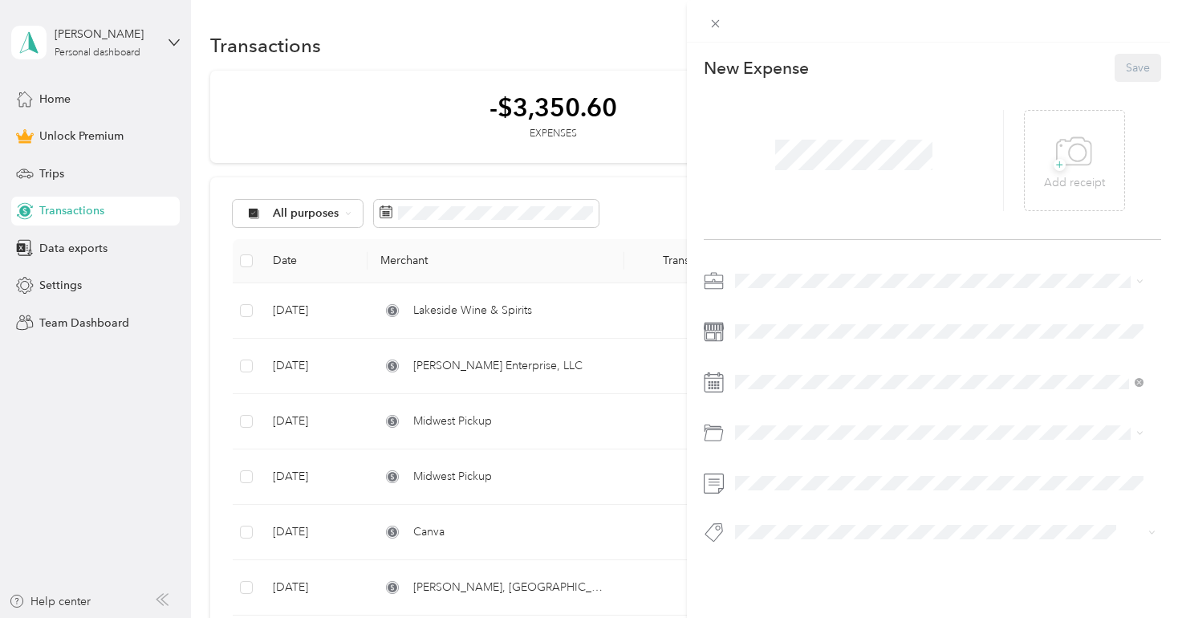
click at [927, 177] on div at bounding box center [854, 160] width 300 height 101
click at [769, 365] on li "Herbalife" at bounding box center [938, 365] width 419 height 28
click at [773, 160] on icon at bounding box center [775, 163] width 8 height 14
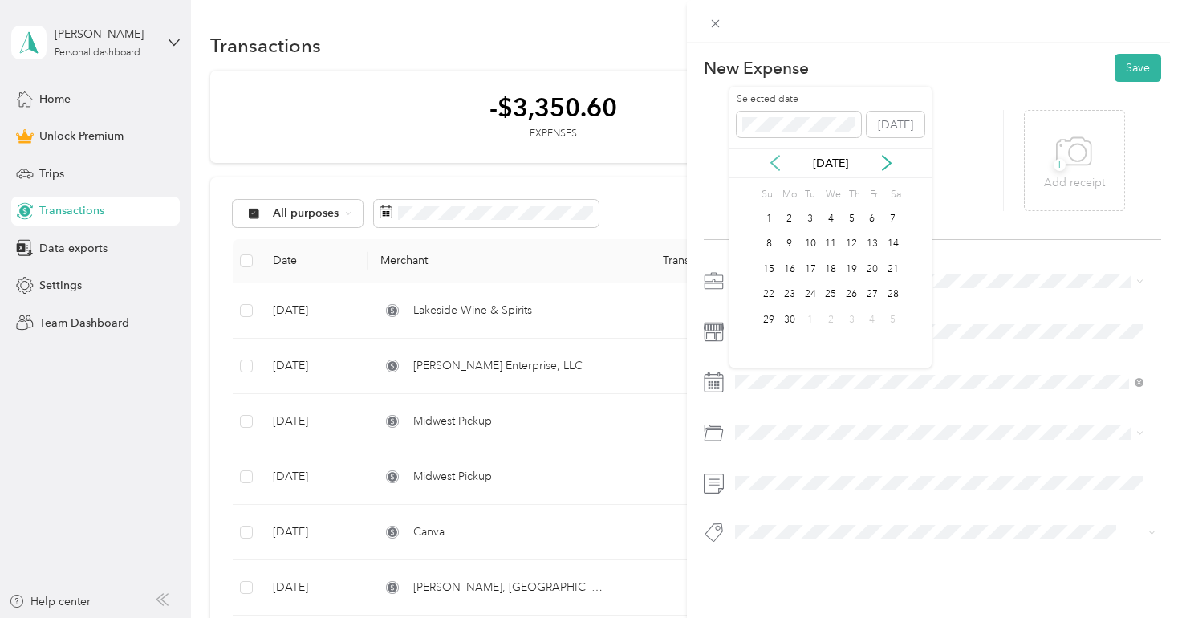
click at [773, 160] on icon at bounding box center [775, 163] width 8 height 14
click at [771, 161] on icon at bounding box center [775, 163] width 8 height 14
click at [814, 264] on div "15" at bounding box center [810, 269] width 21 height 20
click at [818, 571] on div "New Expense Save + Add receipt" at bounding box center [932, 327] width 491 height 568
click at [1126, 66] on button "Save" at bounding box center [1137, 68] width 47 height 28
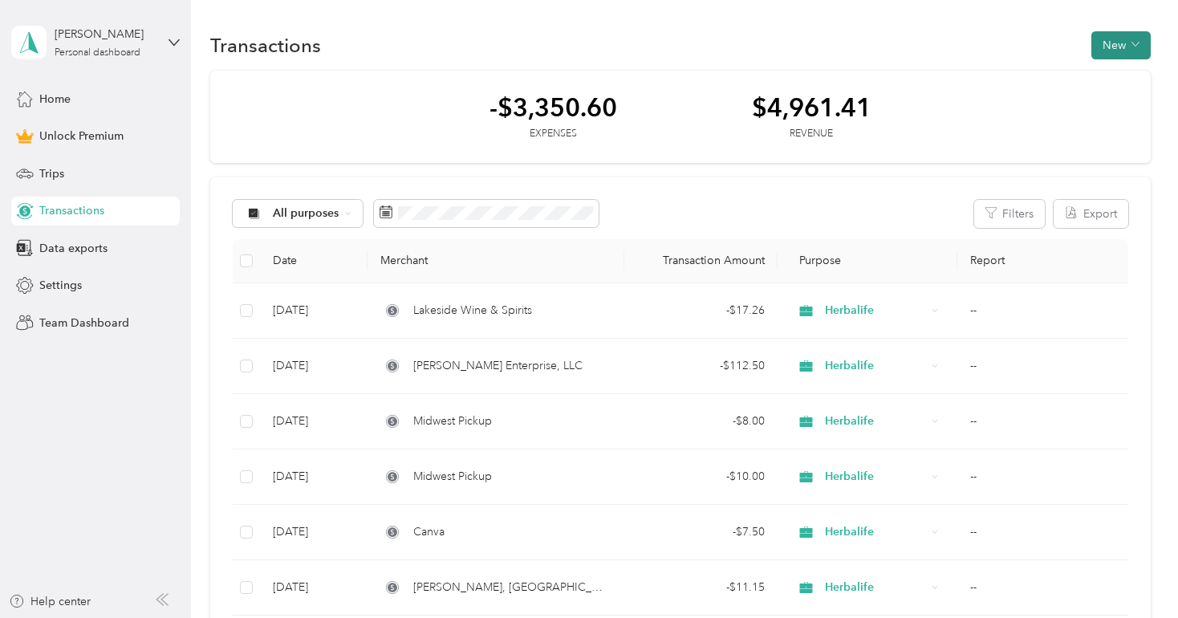
click at [1121, 56] on button "New" at bounding box center [1120, 45] width 59 height 28
click at [1123, 78] on span "Expense" at bounding box center [1111, 75] width 43 height 17
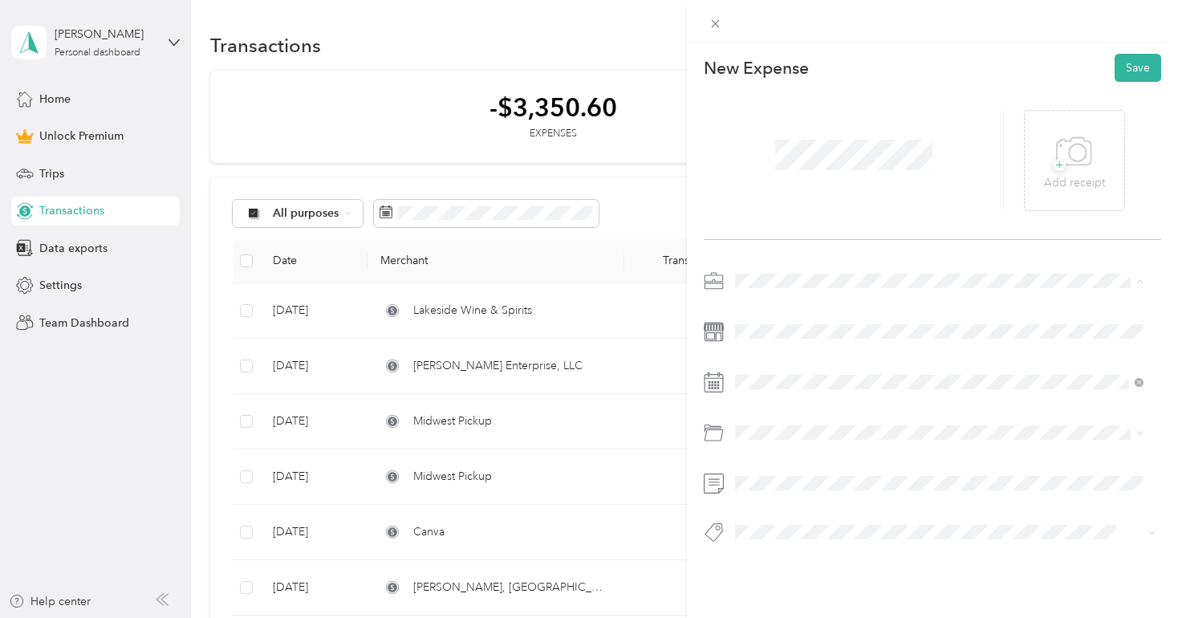
click at [789, 358] on div "Herbalife" at bounding box center [938, 364] width 396 height 17
click at [779, 166] on icon at bounding box center [775, 163] width 16 height 16
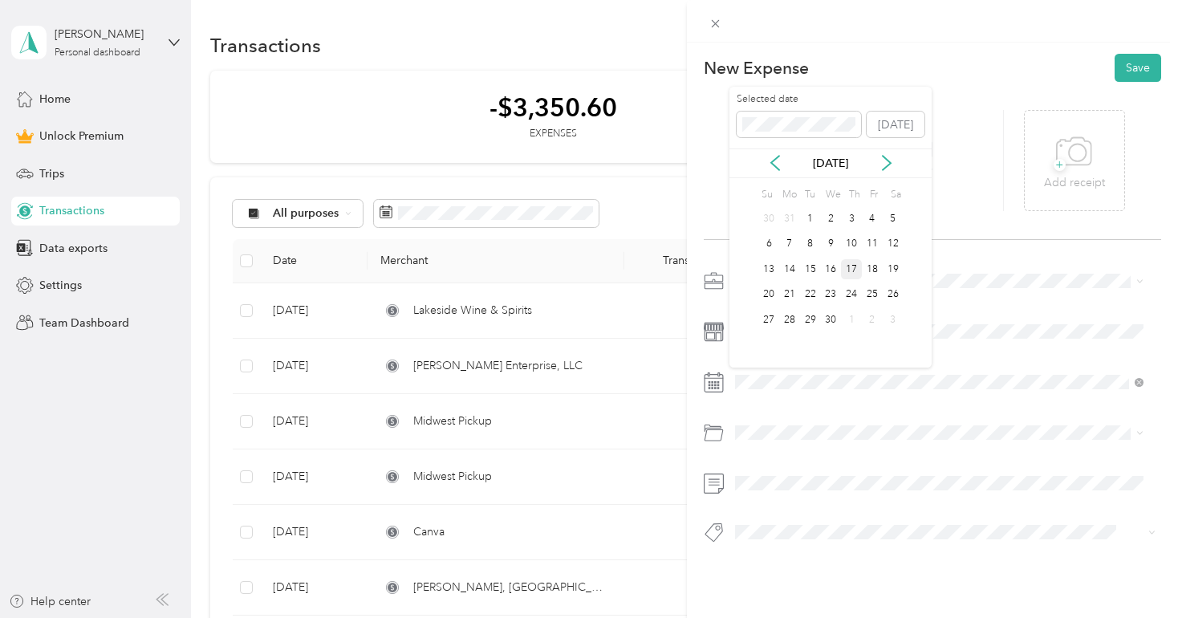
click at [851, 265] on div "17" at bounding box center [851, 269] width 21 height 20
click at [1123, 77] on button "Save" at bounding box center [1137, 68] width 47 height 28
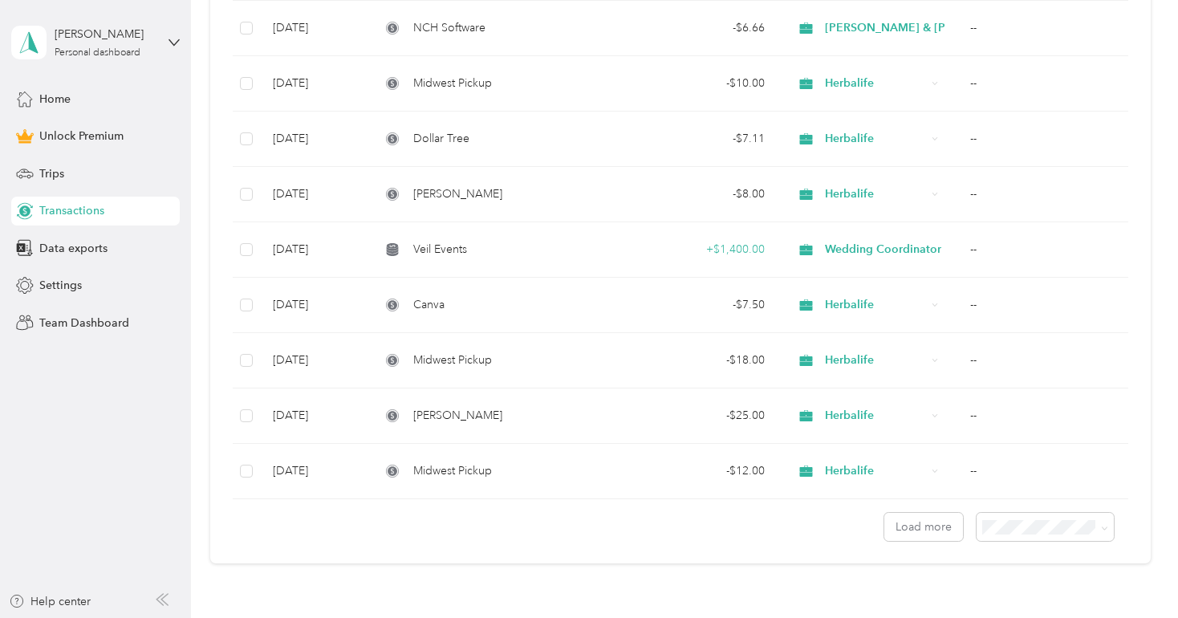
scroll to position [1172, 0]
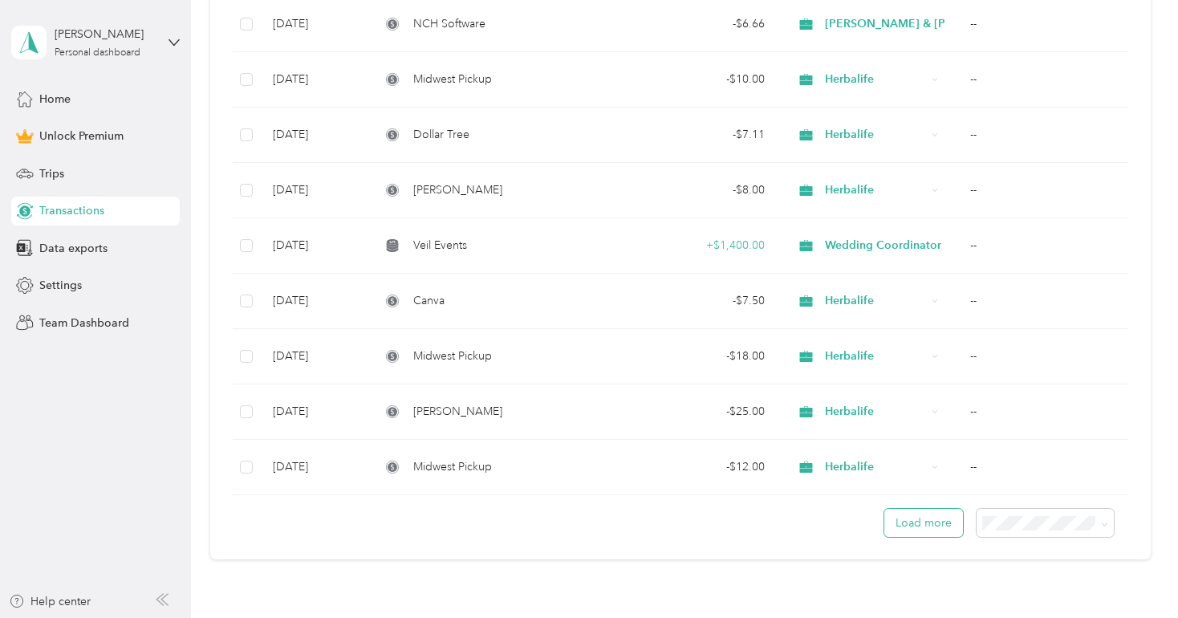
click at [936, 537] on button "Load more" at bounding box center [923, 523] width 79 height 28
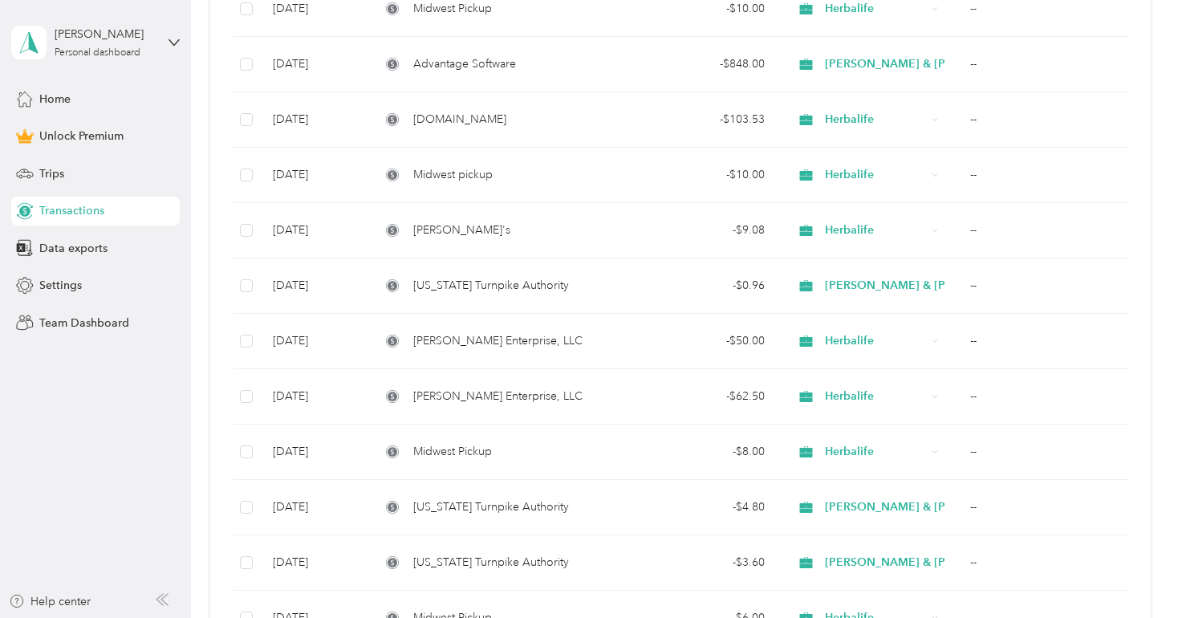
scroll to position [2125, 0]
